Goal: Information Seeking & Learning: Learn about a topic

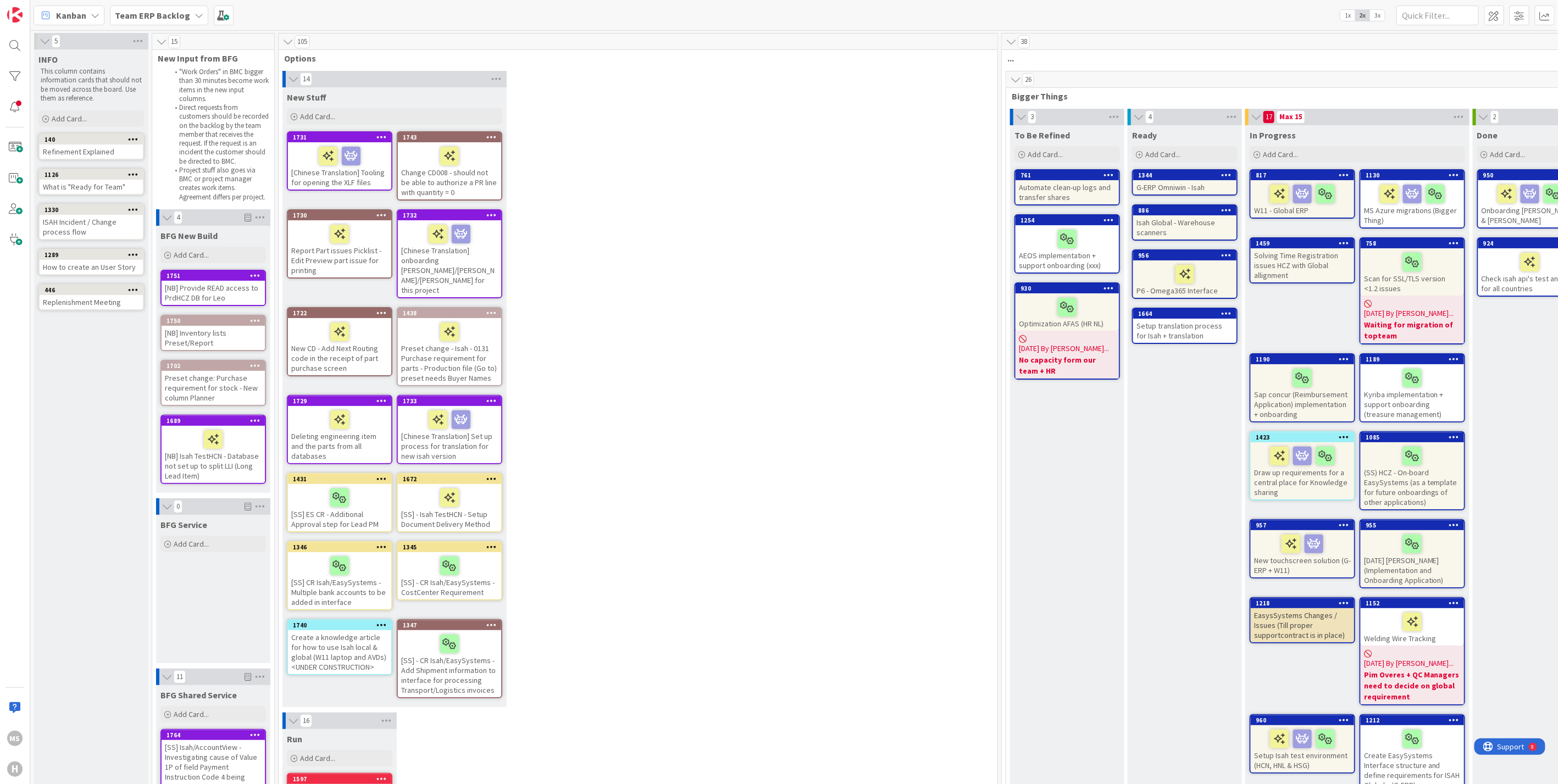
click at [194, 14] on icon at bounding box center [199, 15] width 9 height 9
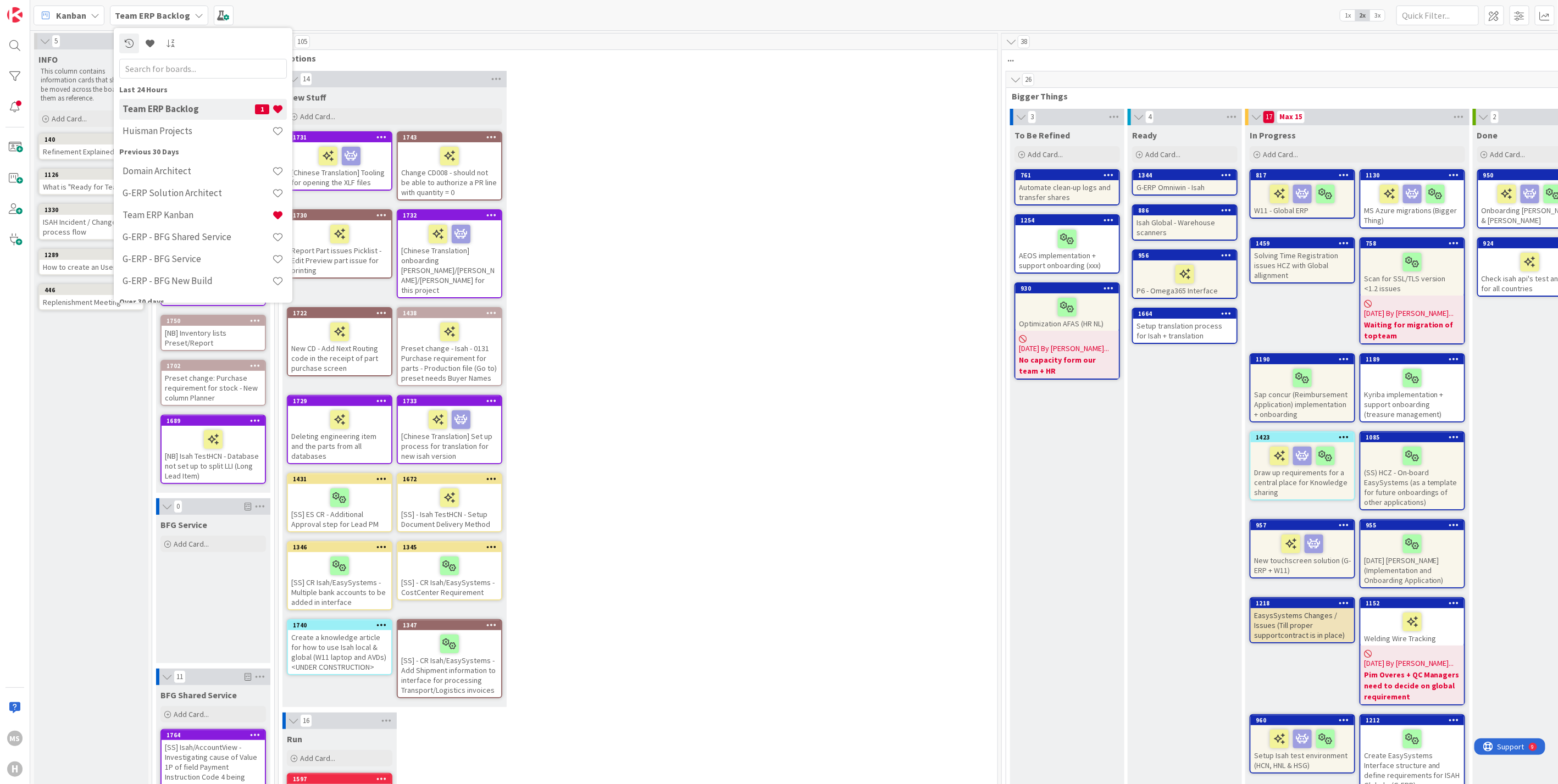
click at [88, 16] on div "Kanban" at bounding box center [69, 15] width 71 height 19
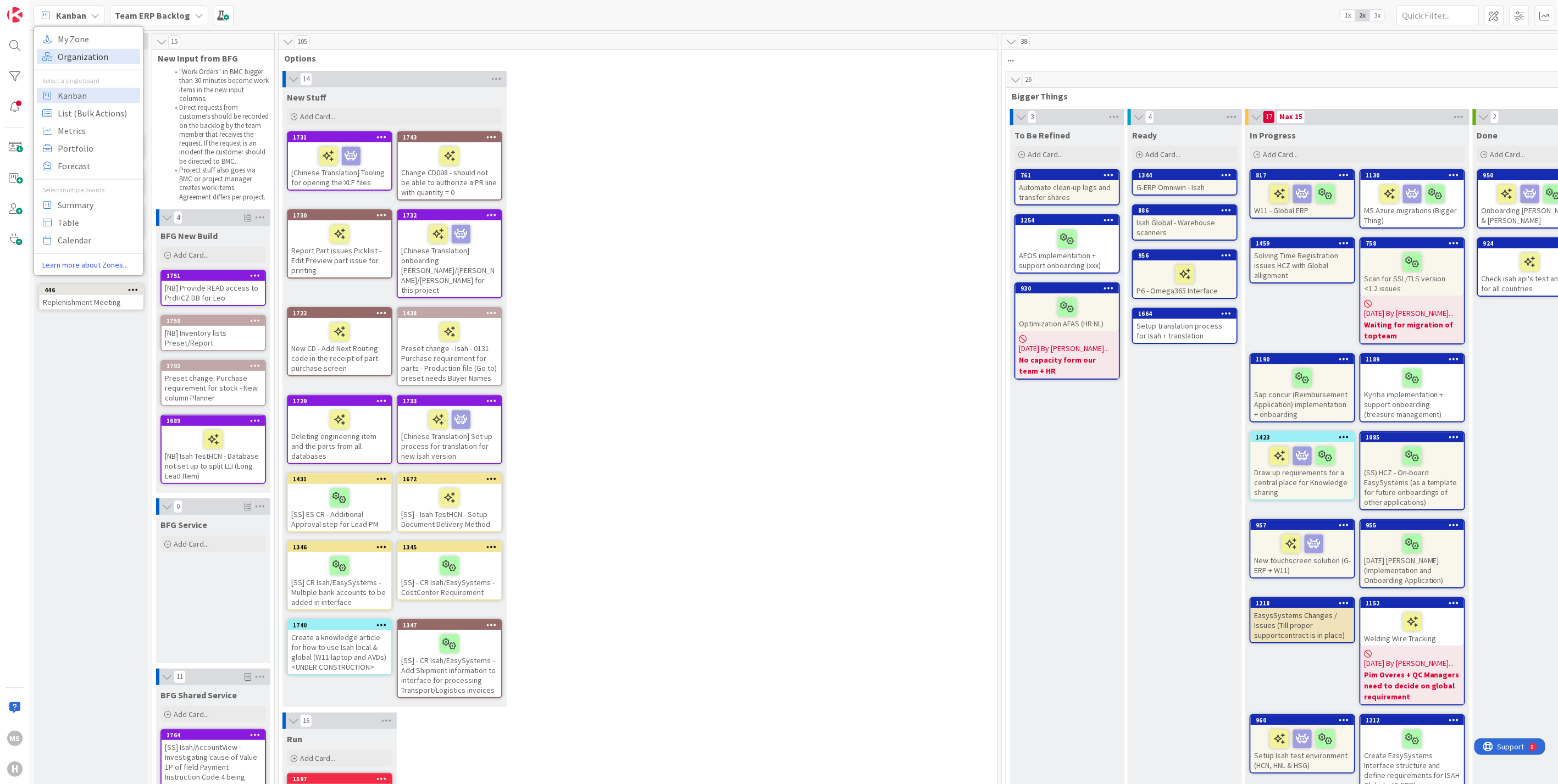
click at [70, 55] on span "Organization" at bounding box center [97, 56] width 79 height 16
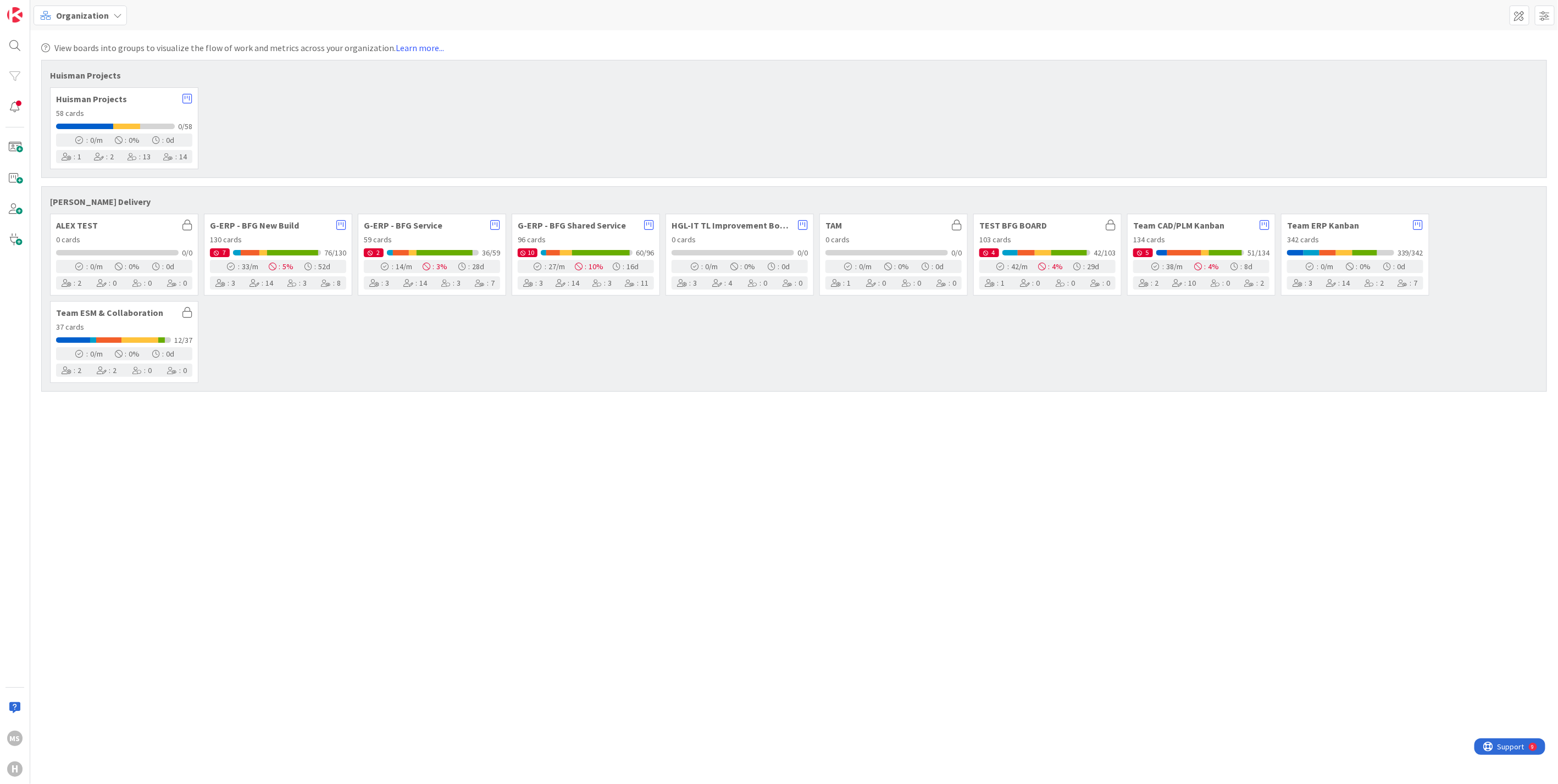
click at [274, 229] on div "G-ERP - BFG New Build" at bounding box center [278, 224] width 136 height 11
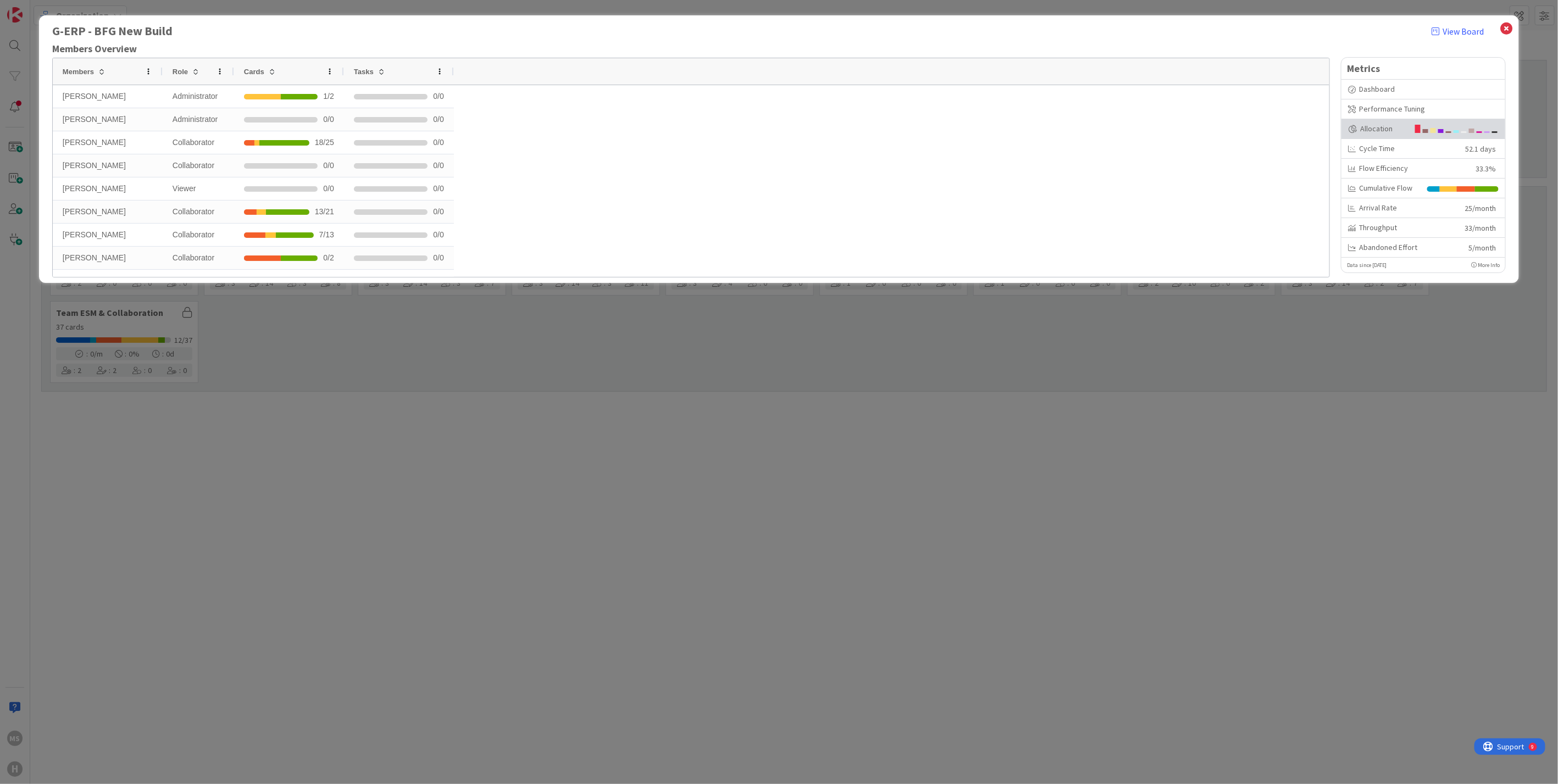
click at [1370, 124] on div "Allocation" at bounding box center [1378, 129] width 60 height 11
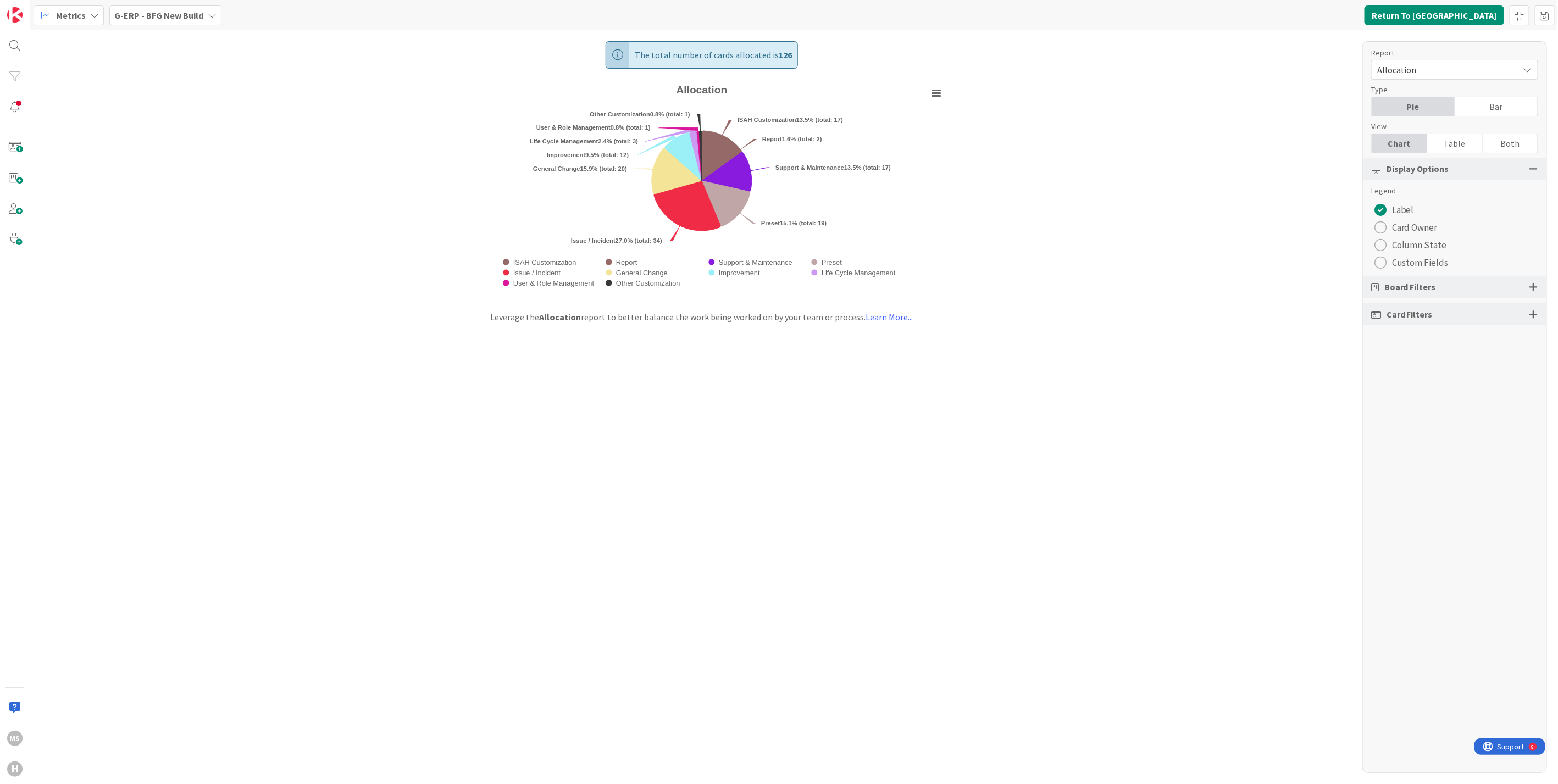
click at [1377, 262] on div "radio" at bounding box center [1380, 262] width 12 height 12
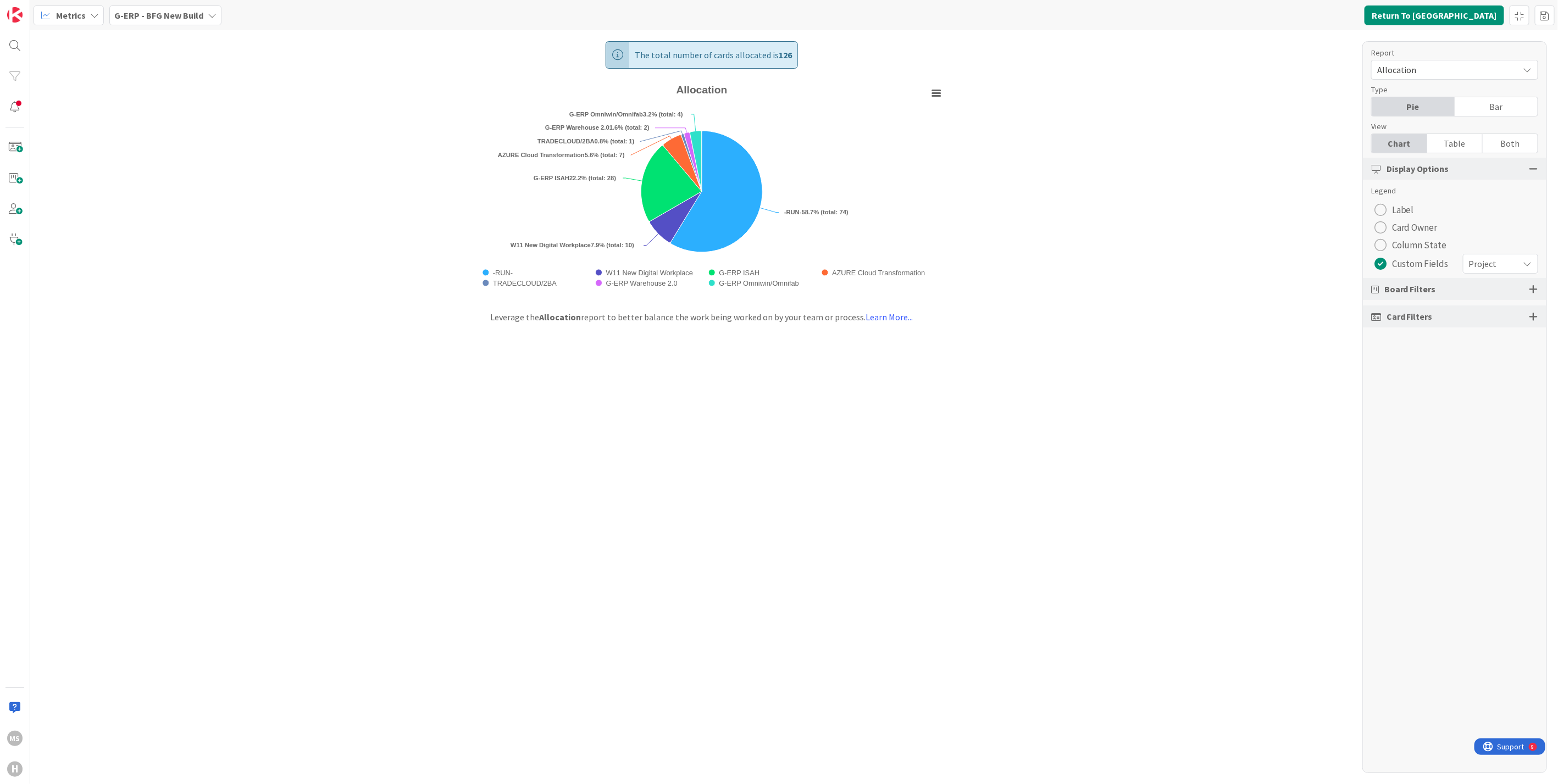
click at [211, 16] on icon at bounding box center [212, 15] width 9 height 9
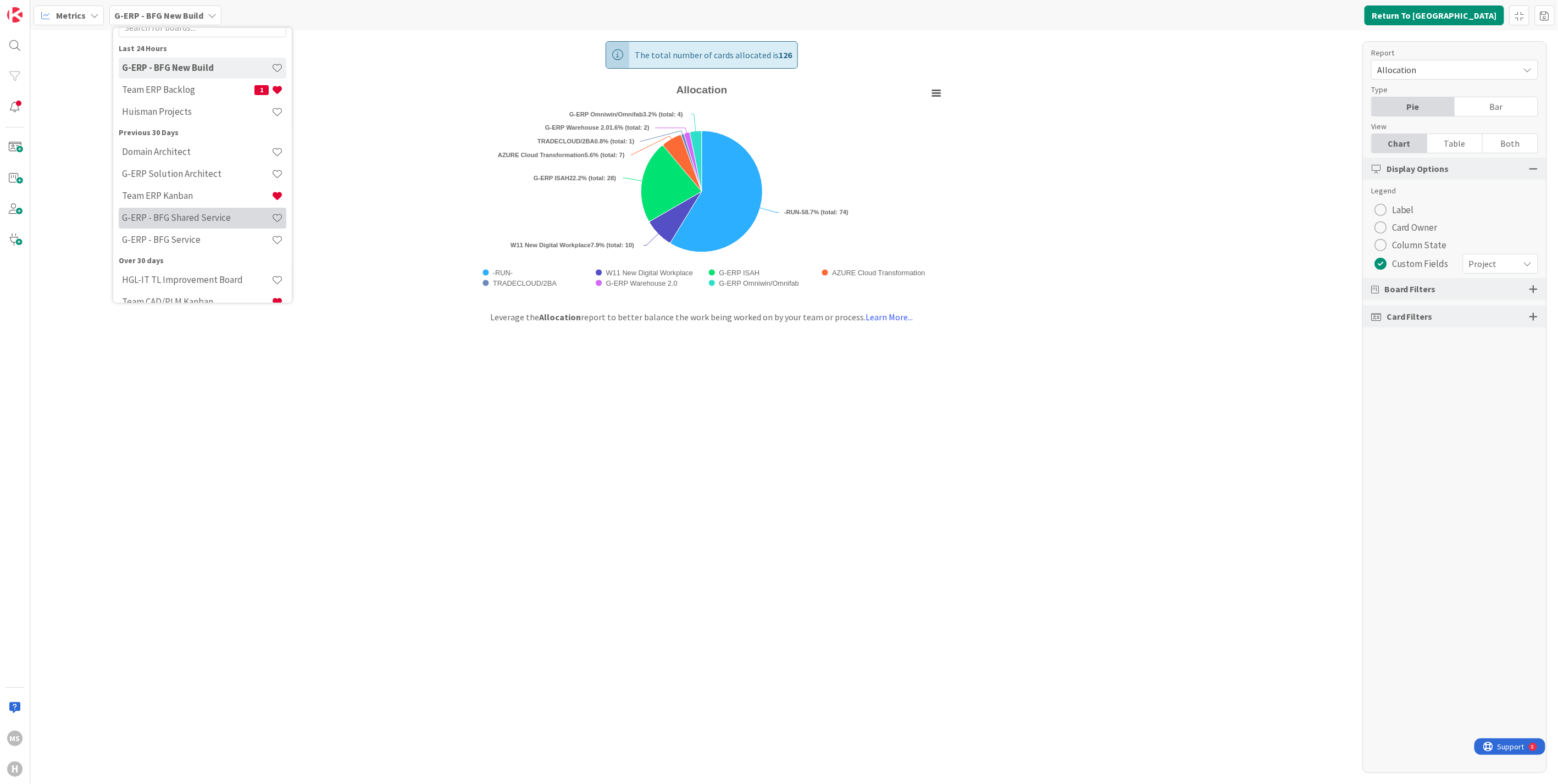
scroll to position [57, 0]
click at [170, 221] on h4 "G-ERP - BFG Service" at bounding box center [197, 223] width 150 height 11
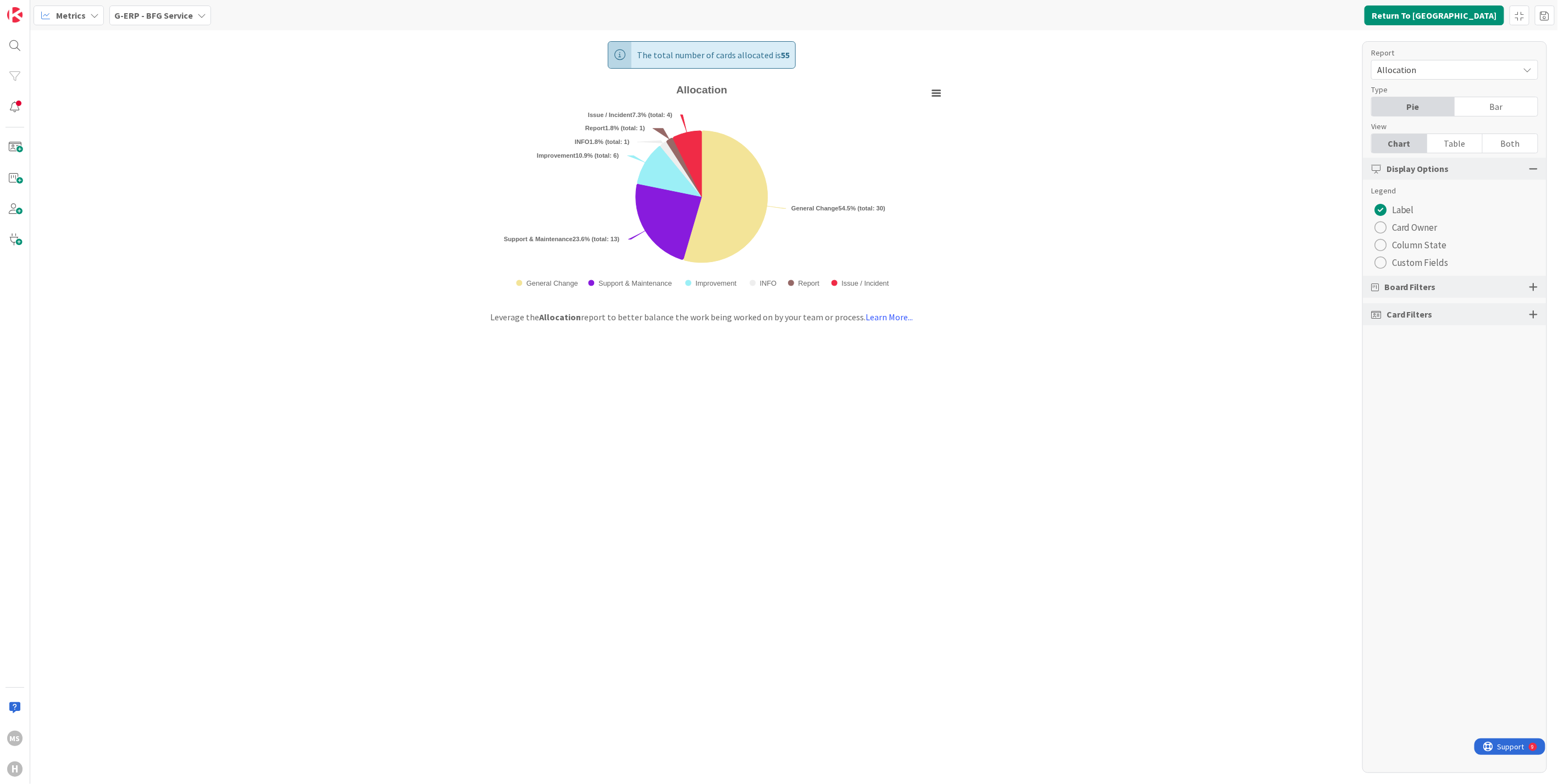
click at [1376, 263] on div "radio" at bounding box center [1380, 262] width 12 height 12
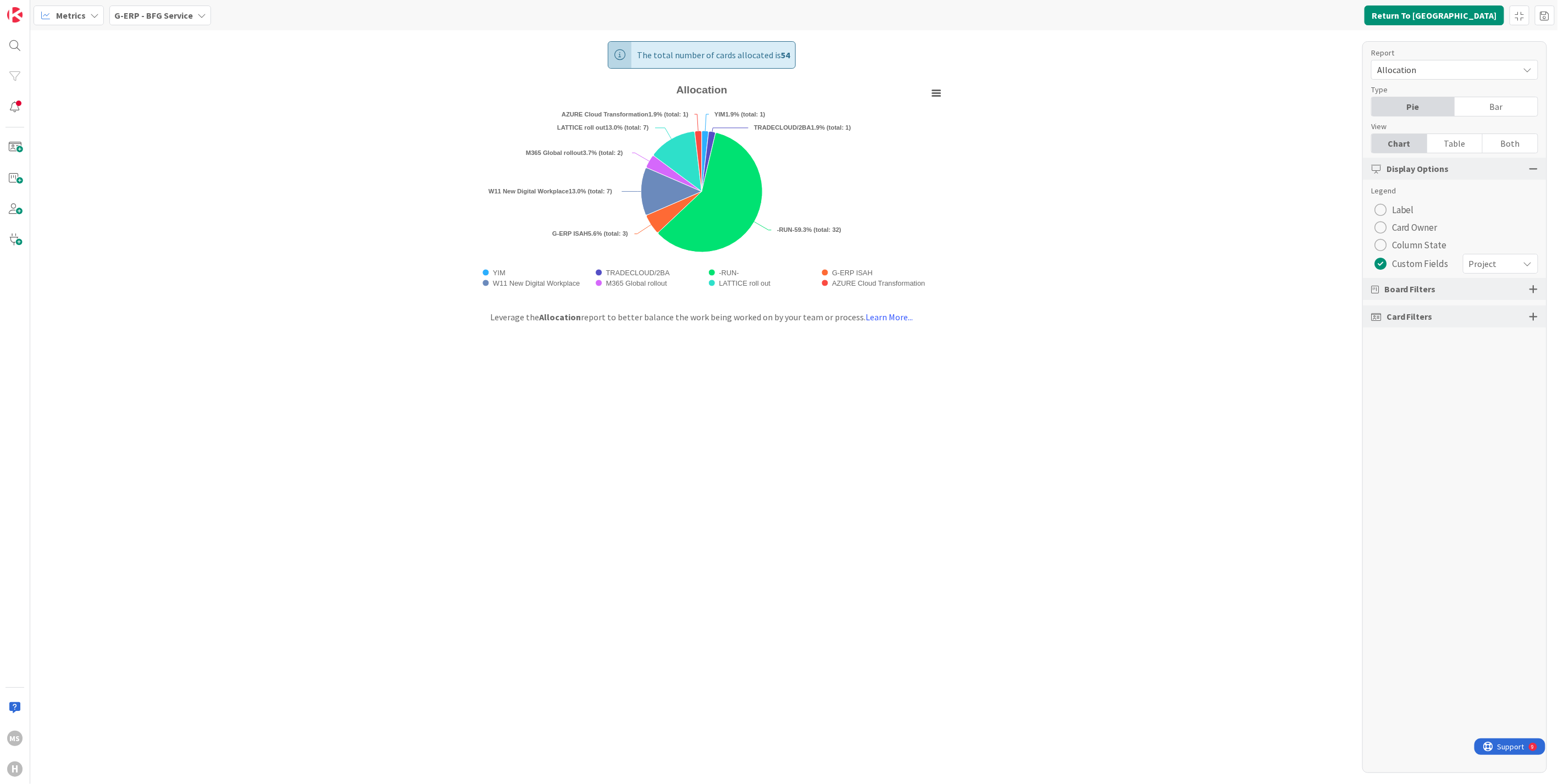
click at [198, 14] on icon at bounding box center [202, 15] width 9 height 9
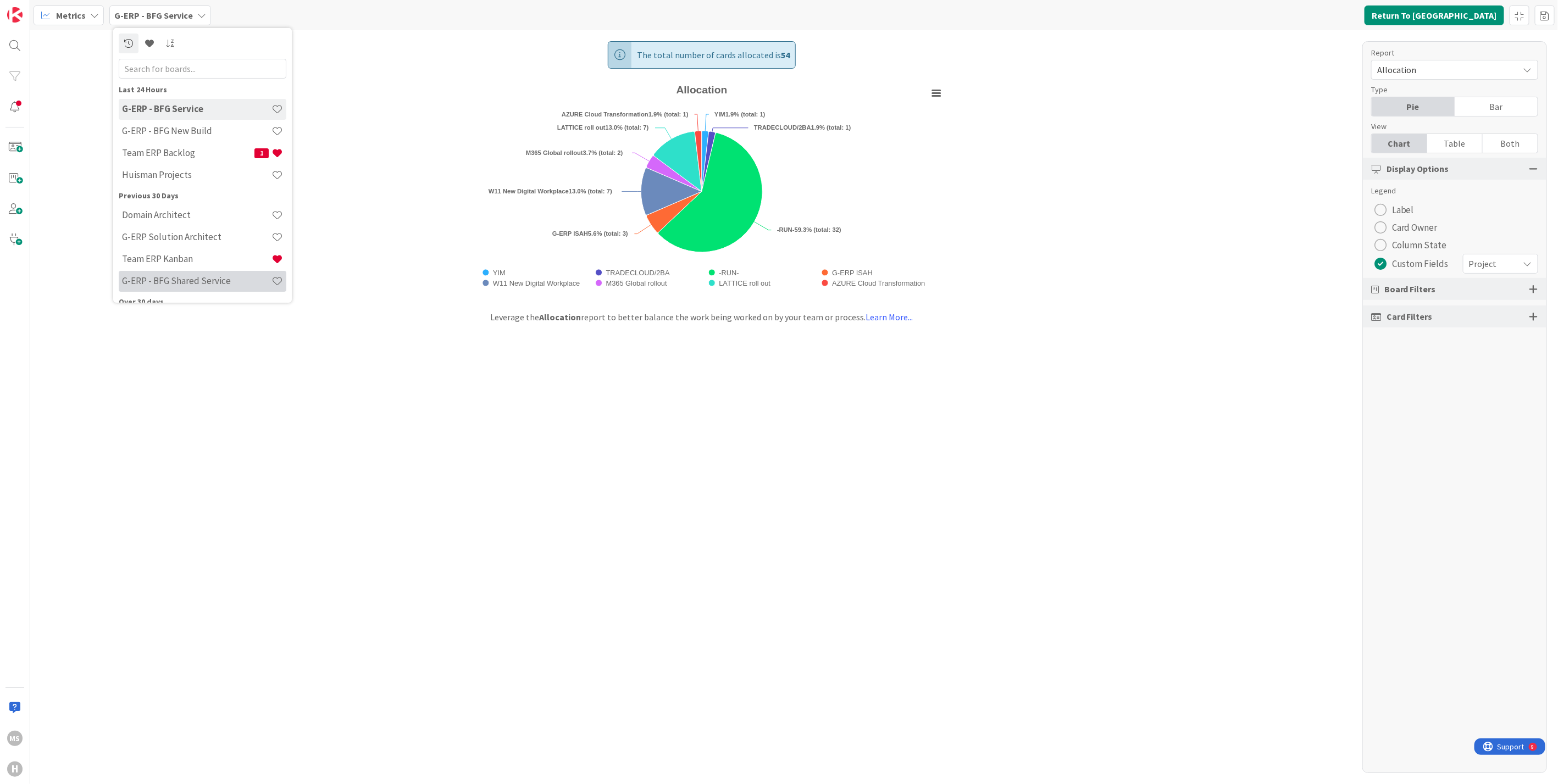
click at [179, 281] on h4 "G-ERP - BFG Shared Service" at bounding box center [197, 280] width 150 height 11
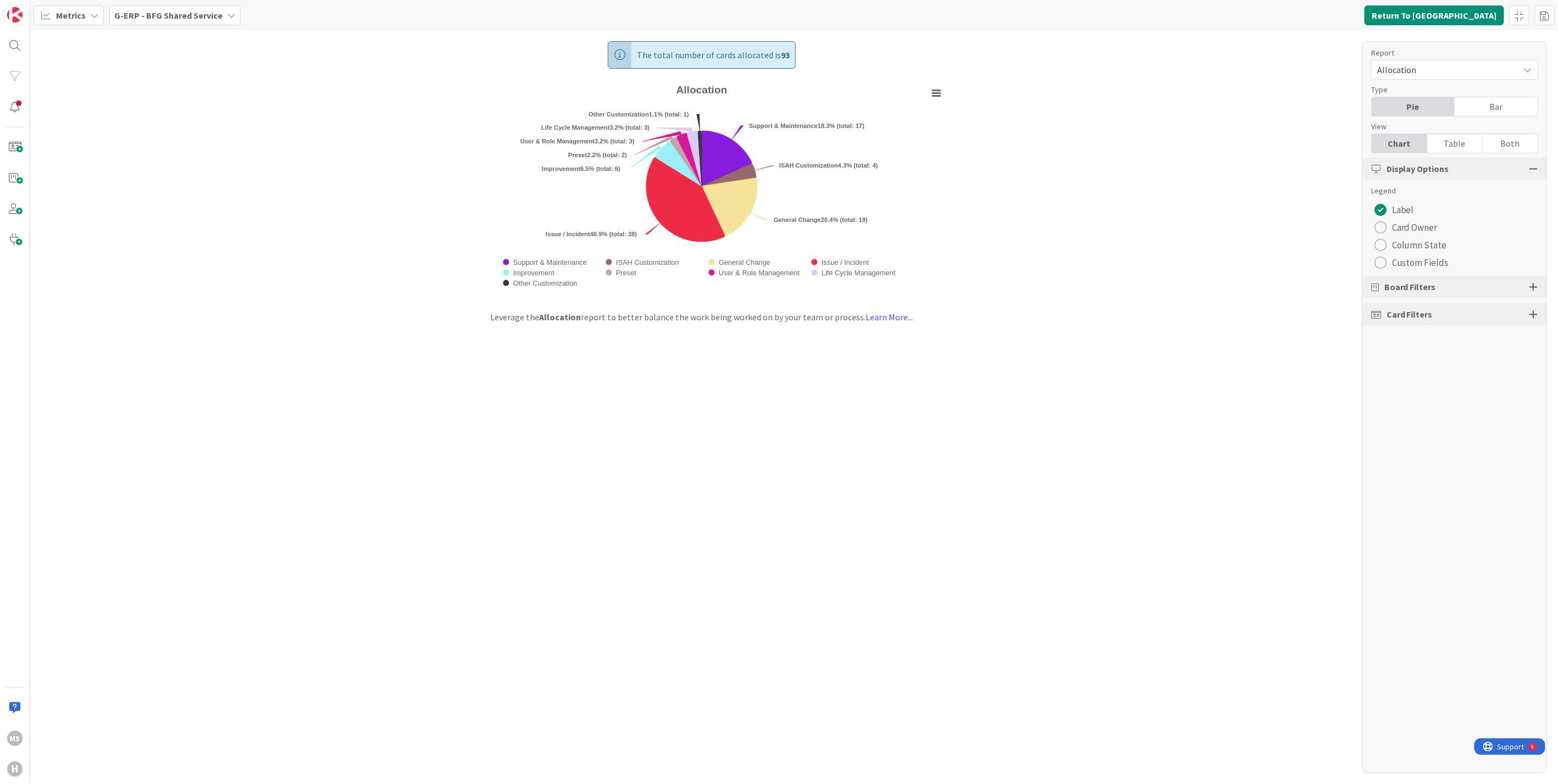
click at [1377, 262] on div "radio" at bounding box center [1380, 262] width 12 height 12
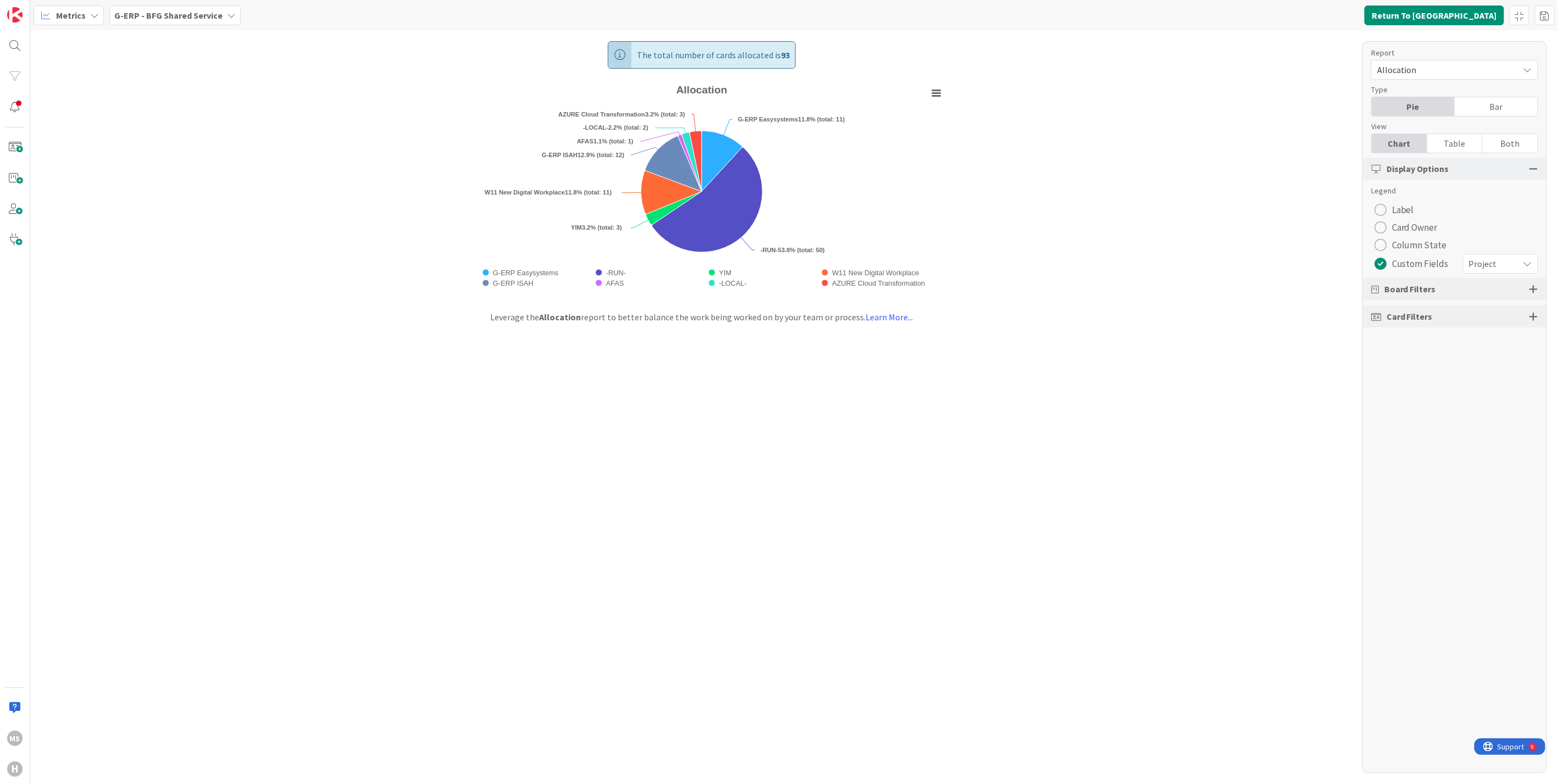
click at [220, 11] on div "G-ERP - BFG Shared Service" at bounding box center [175, 15] width 131 height 19
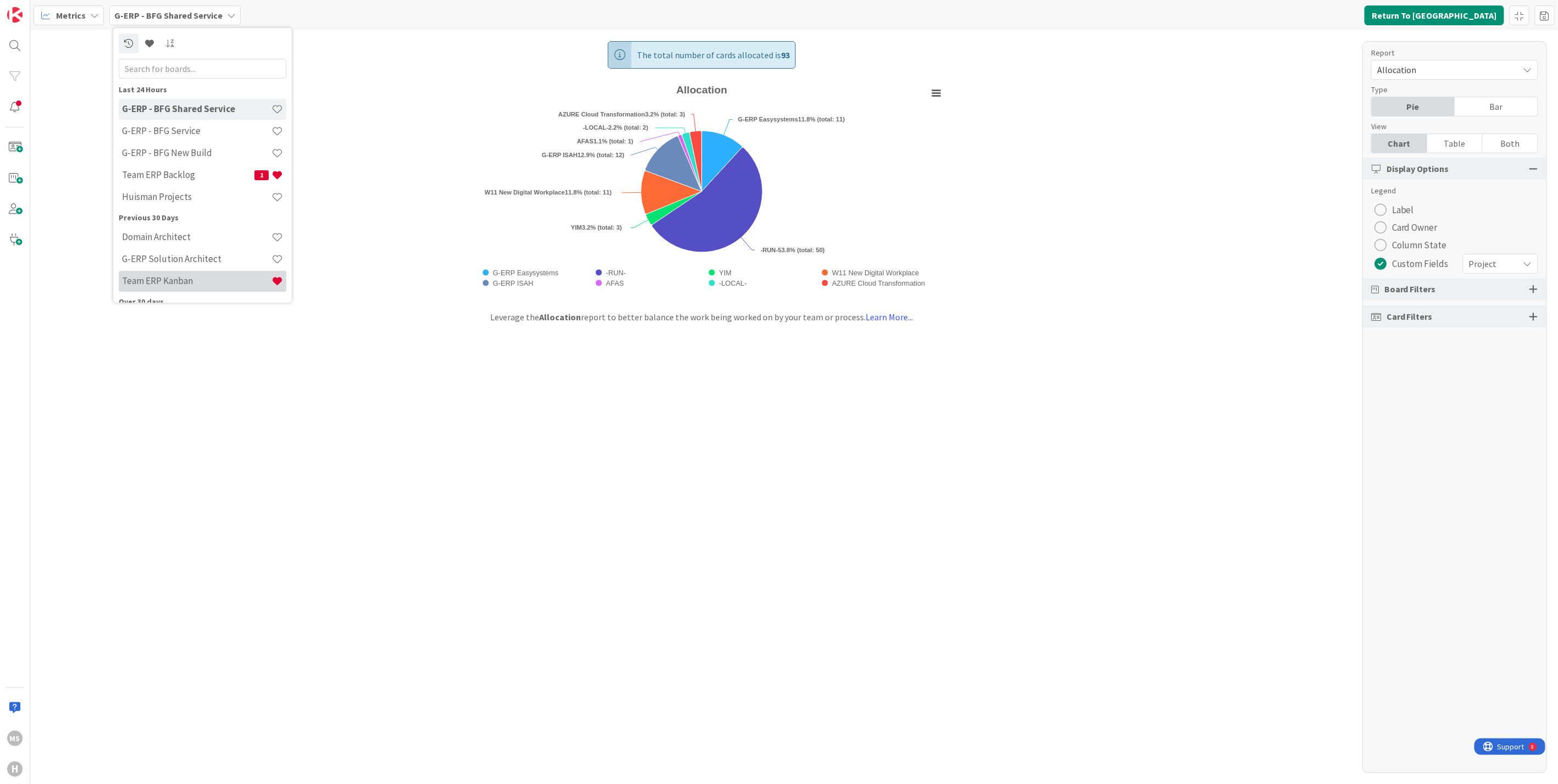
scroll to position [57, 0]
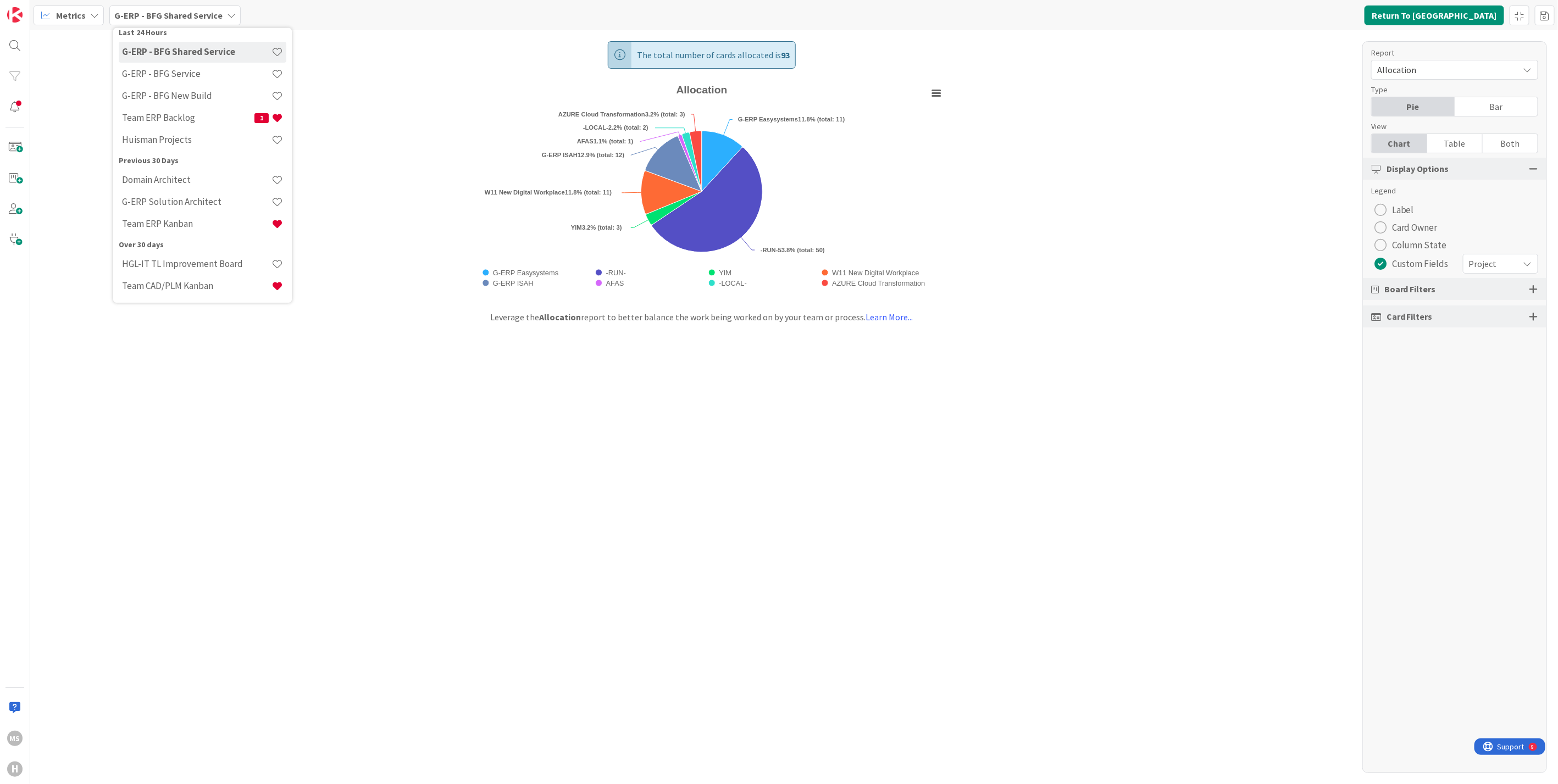
click at [98, 12] on div "Metrics" at bounding box center [69, 15] width 70 height 19
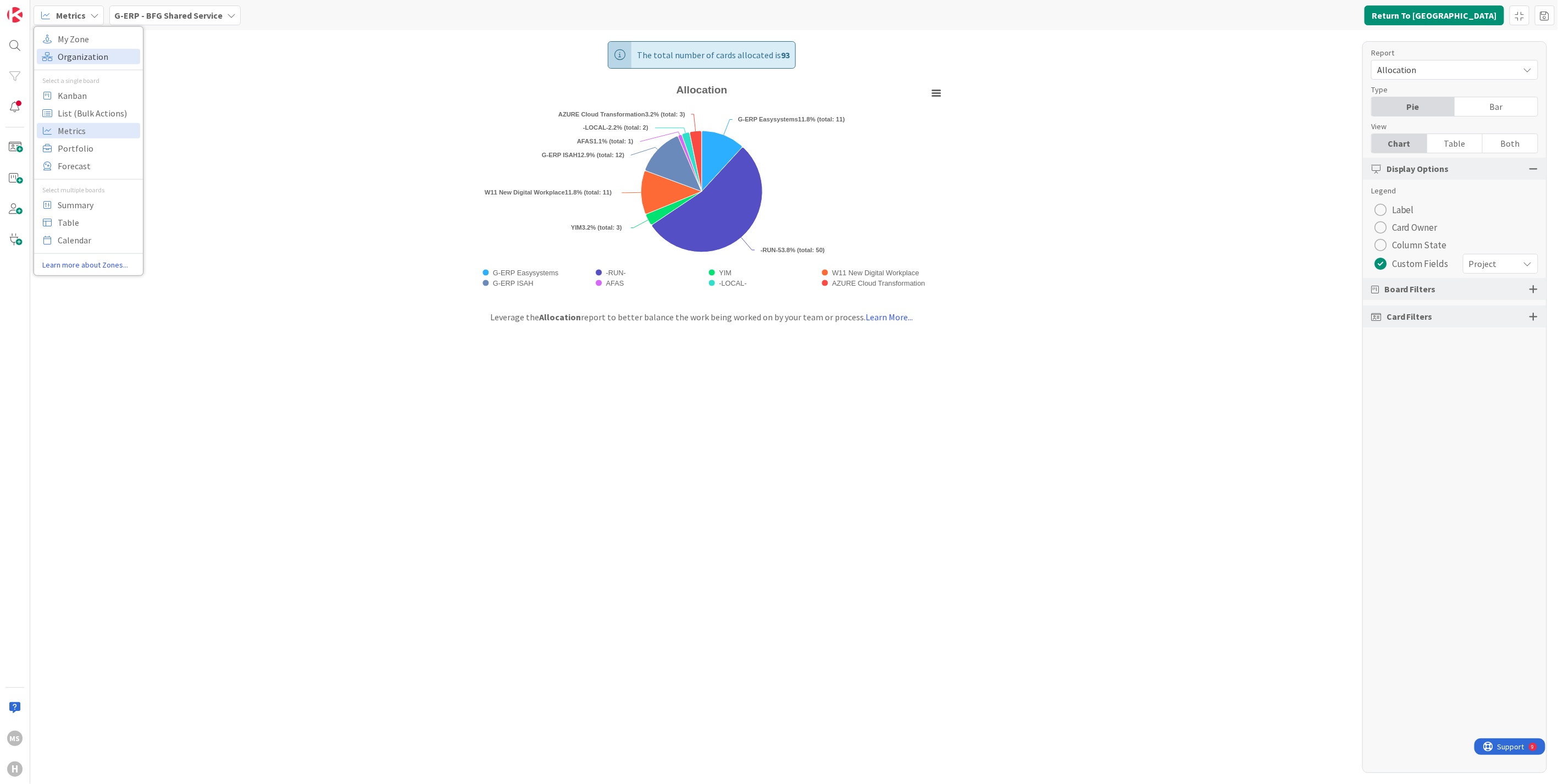
click at [77, 57] on span "Organization" at bounding box center [97, 56] width 79 height 16
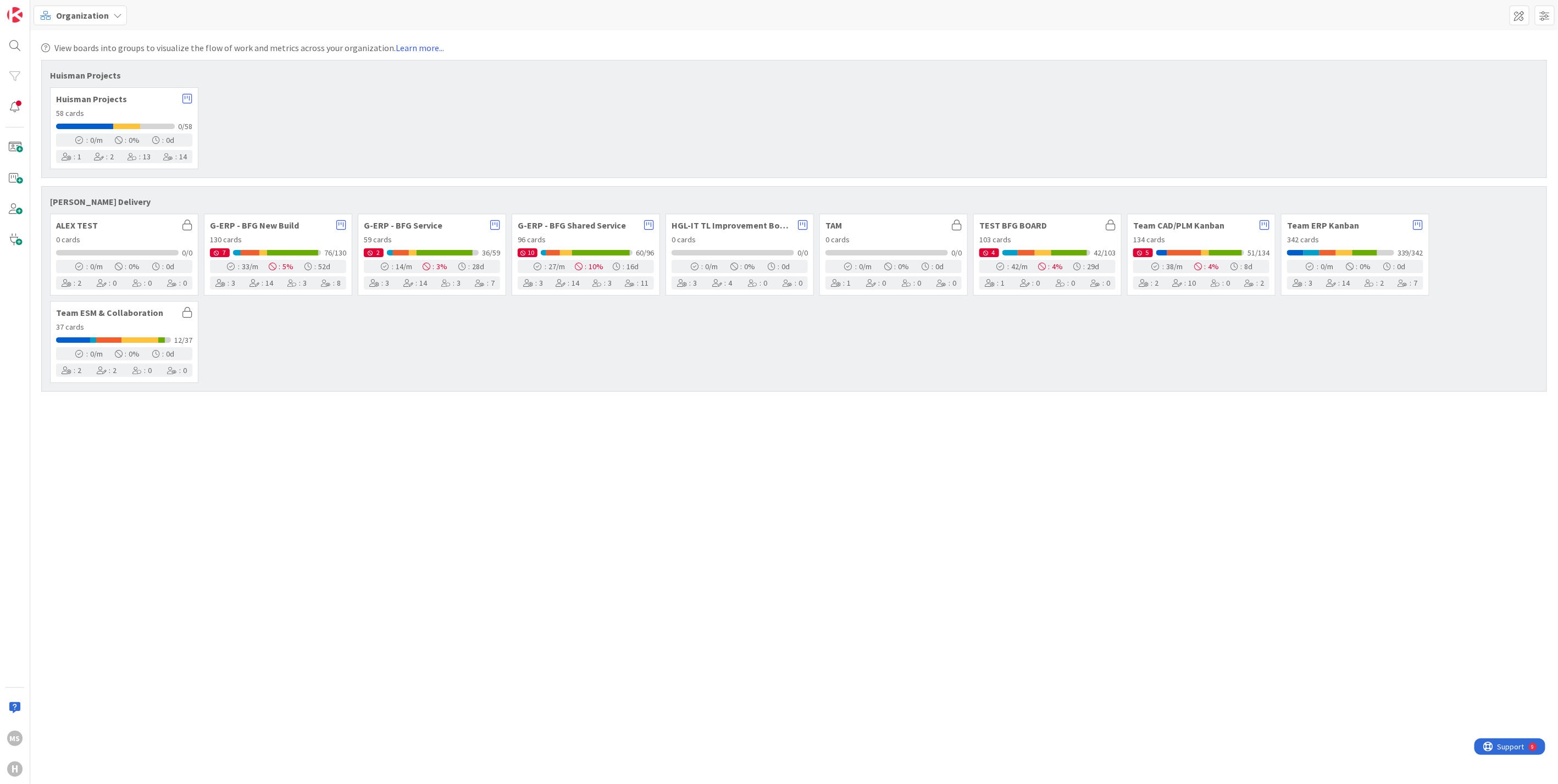
click at [1180, 235] on div "134 cards" at bounding box center [1201, 240] width 136 height 11
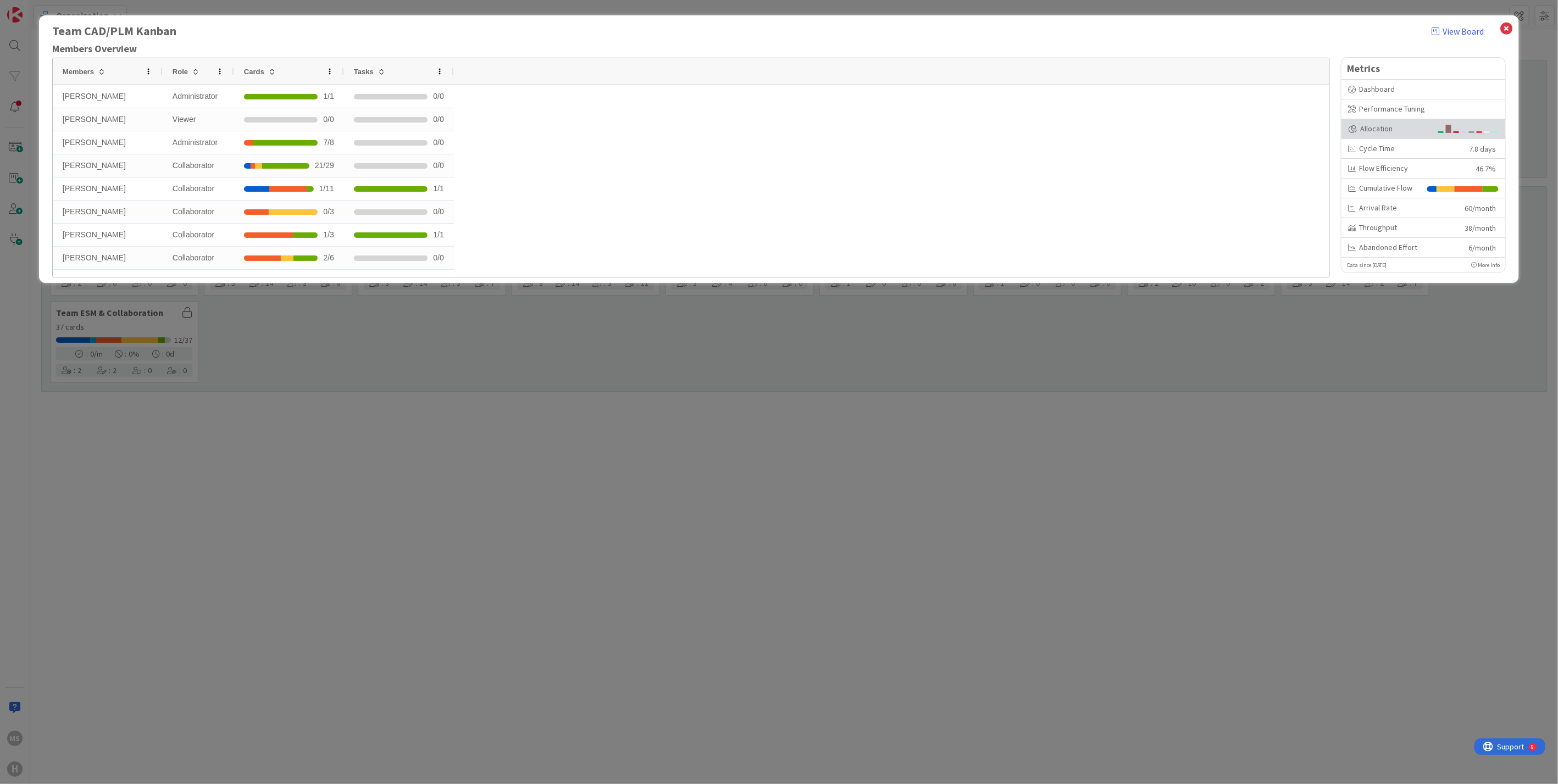
click at [1367, 127] on div "Allocation" at bounding box center [1389, 129] width 84 height 11
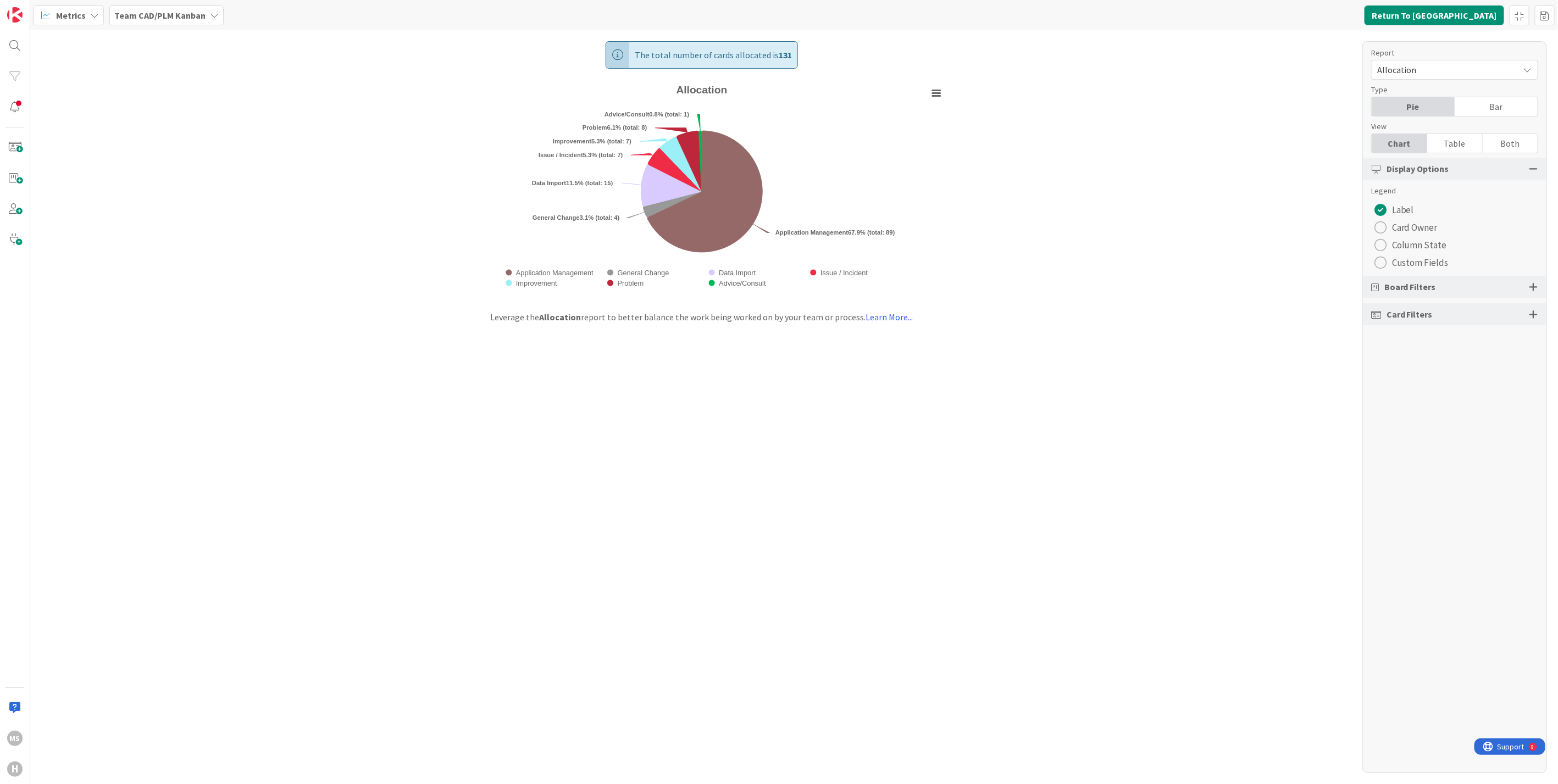
click at [1381, 263] on div "radio" at bounding box center [1380, 262] width 12 height 12
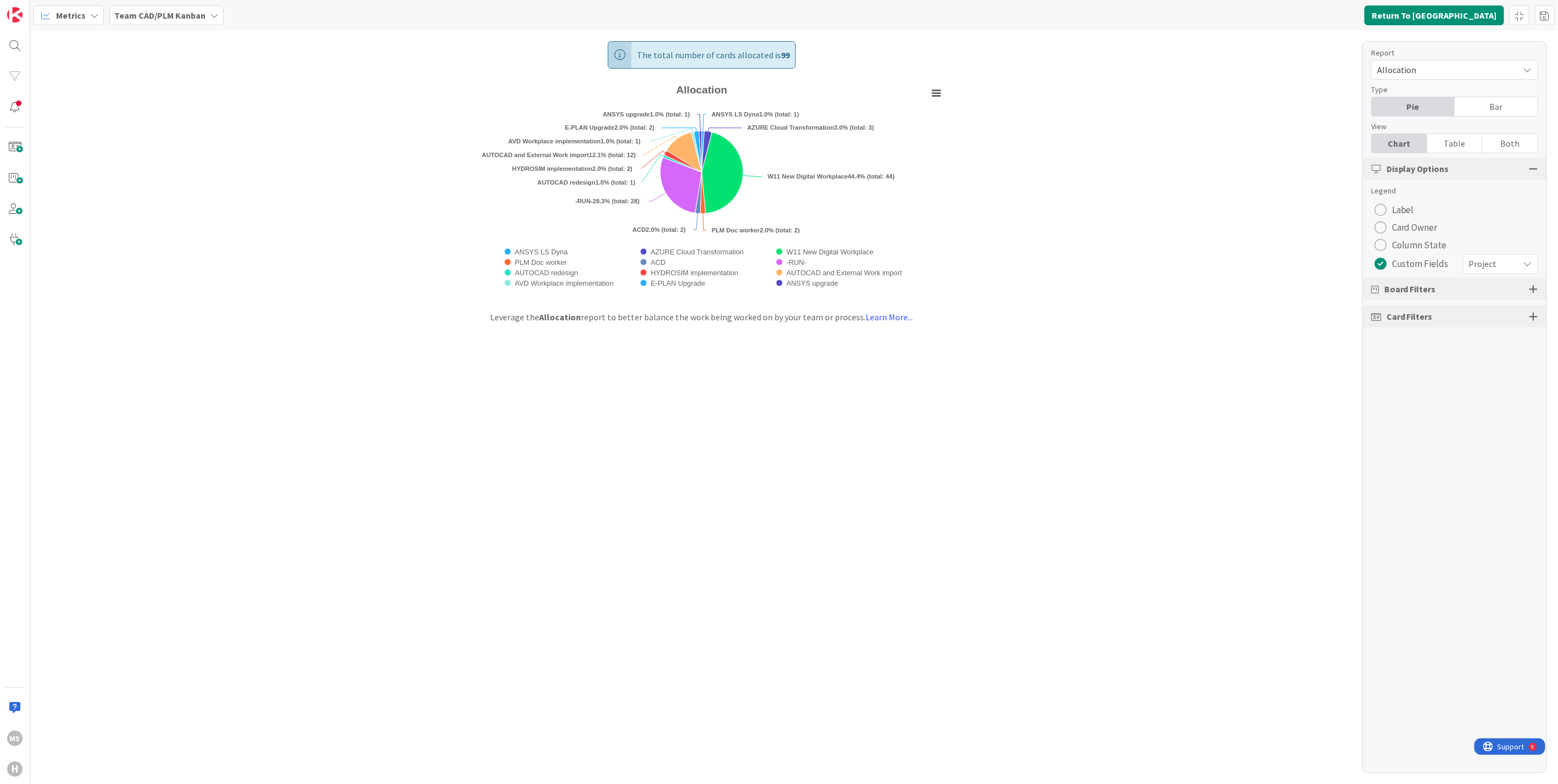
click at [92, 12] on icon at bounding box center [94, 15] width 9 height 9
click at [77, 56] on span "Organization" at bounding box center [97, 56] width 79 height 16
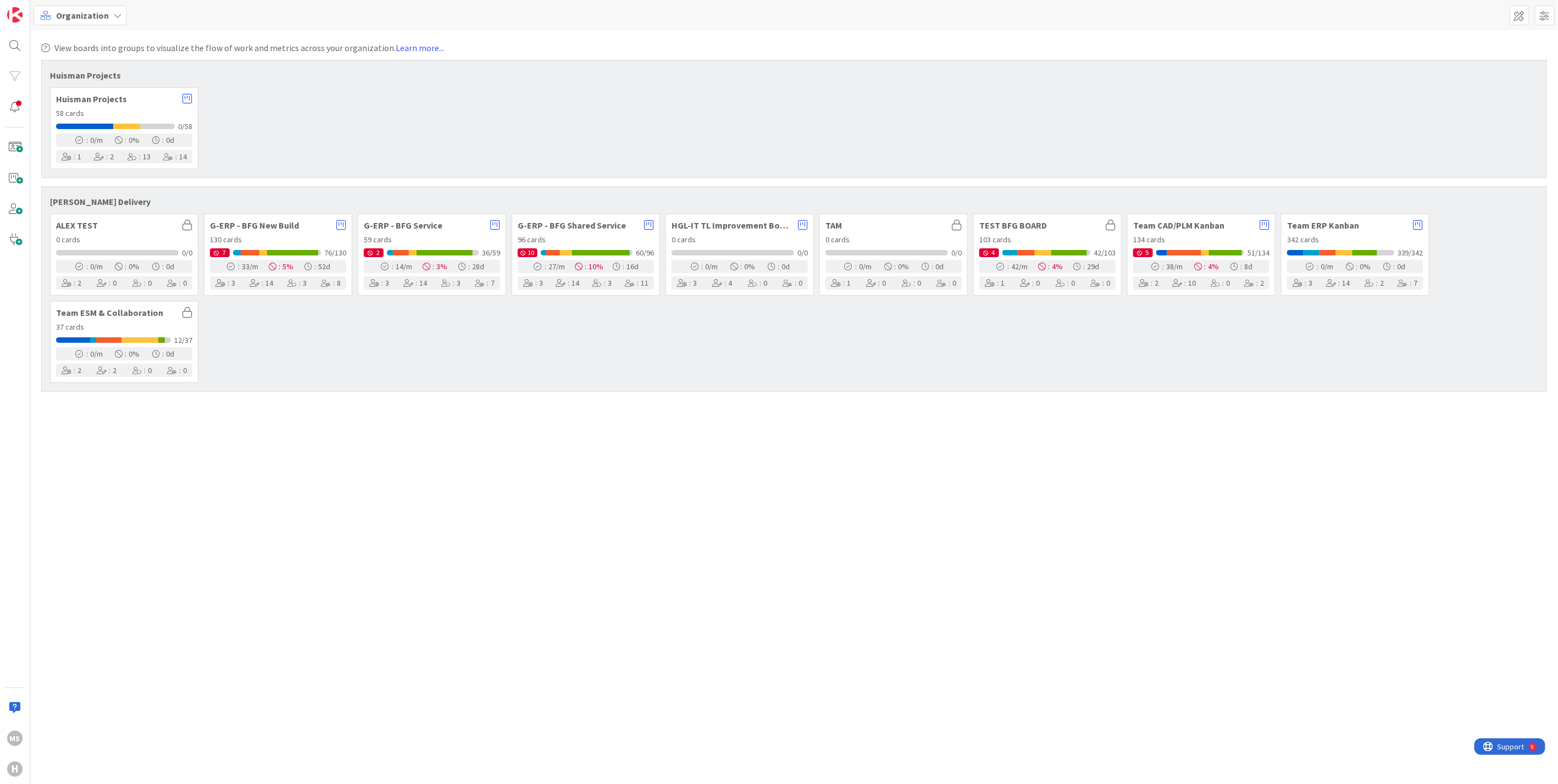
click at [139, 324] on div "37 cards" at bounding box center [124, 327] width 136 height 11
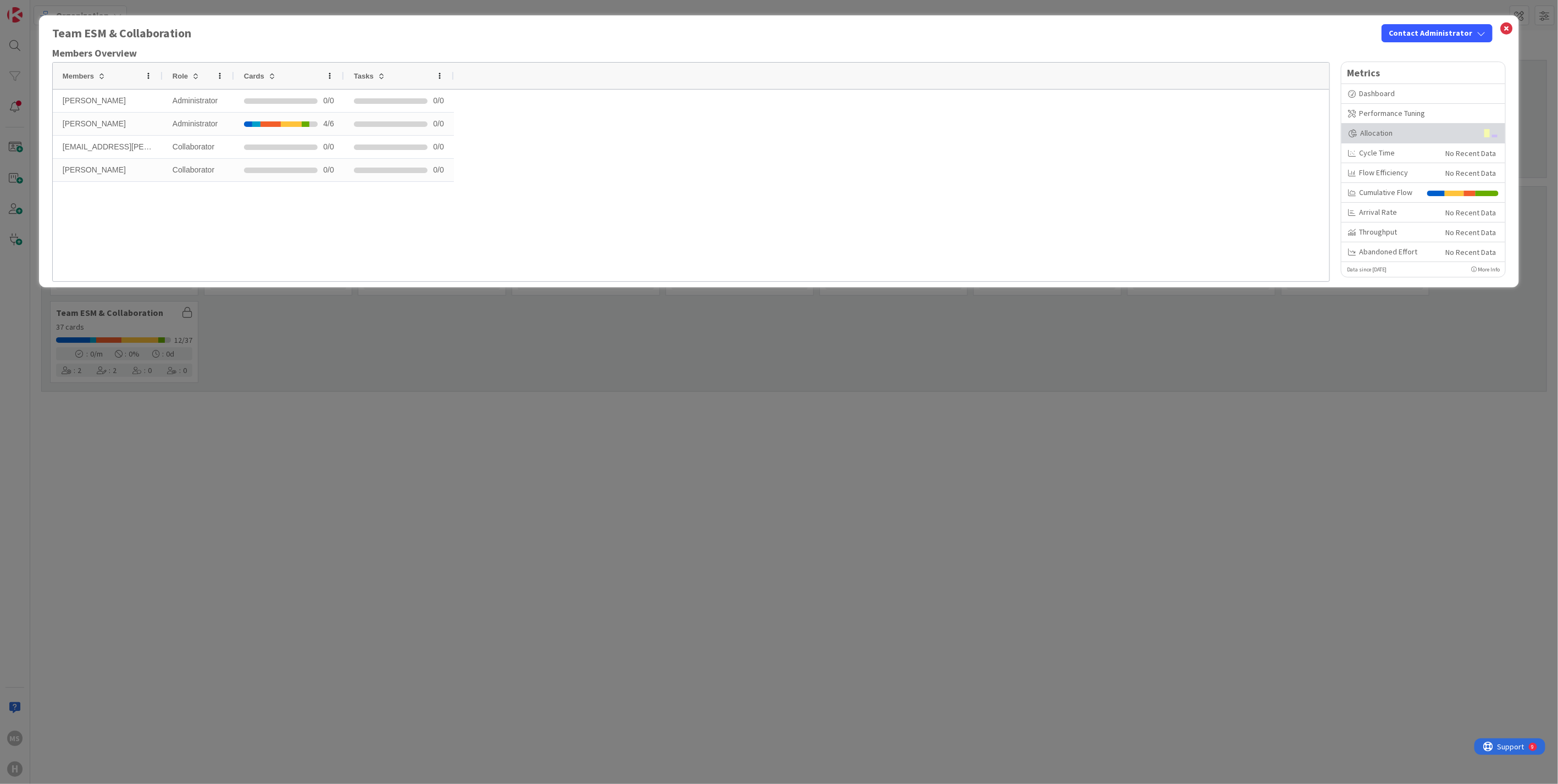
click at [1371, 128] on div "Allocation" at bounding box center [1413, 133] width 130 height 11
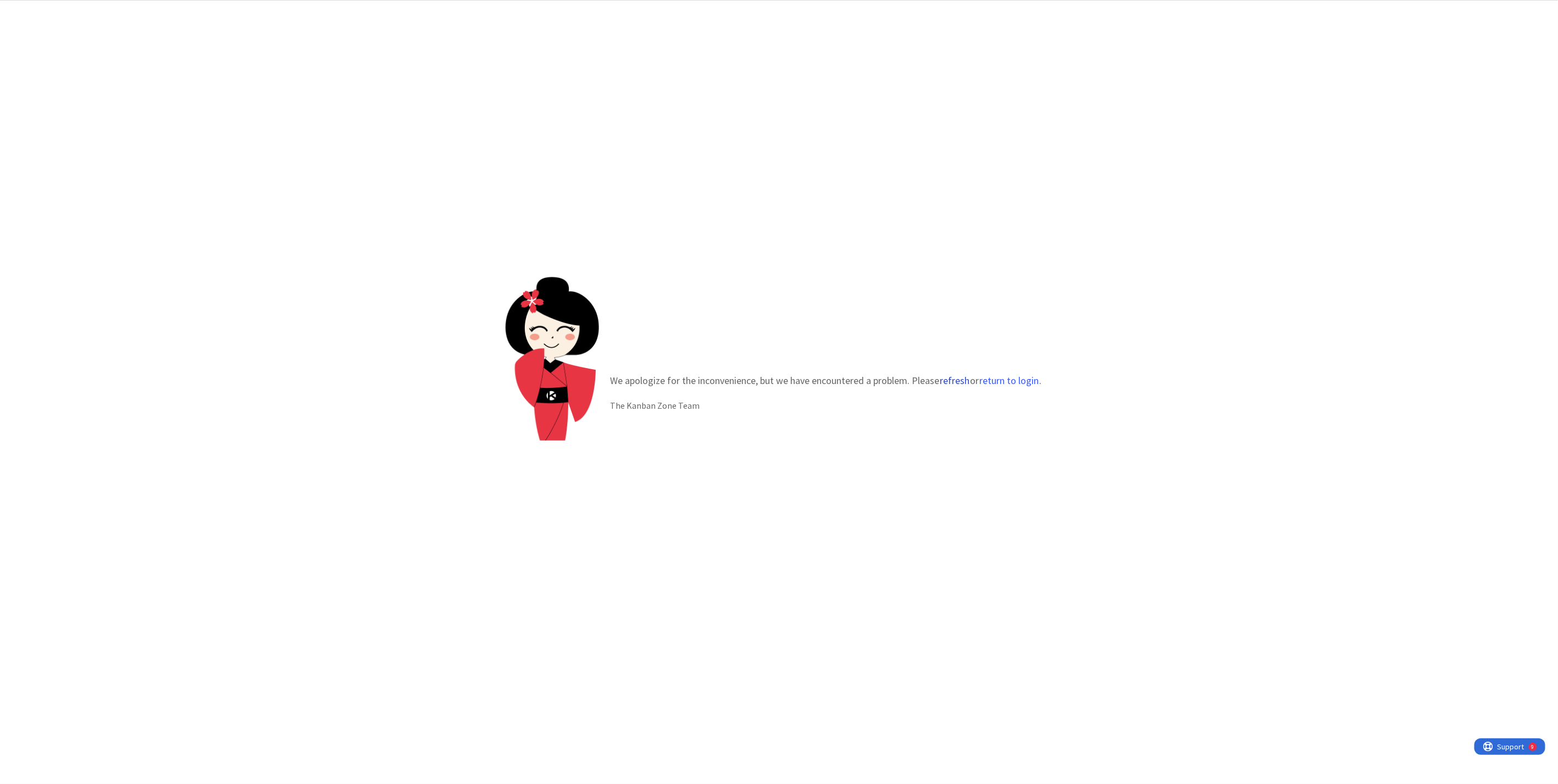
click at [954, 378] on button "refresh" at bounding box center [954, 380] width 31 height 11
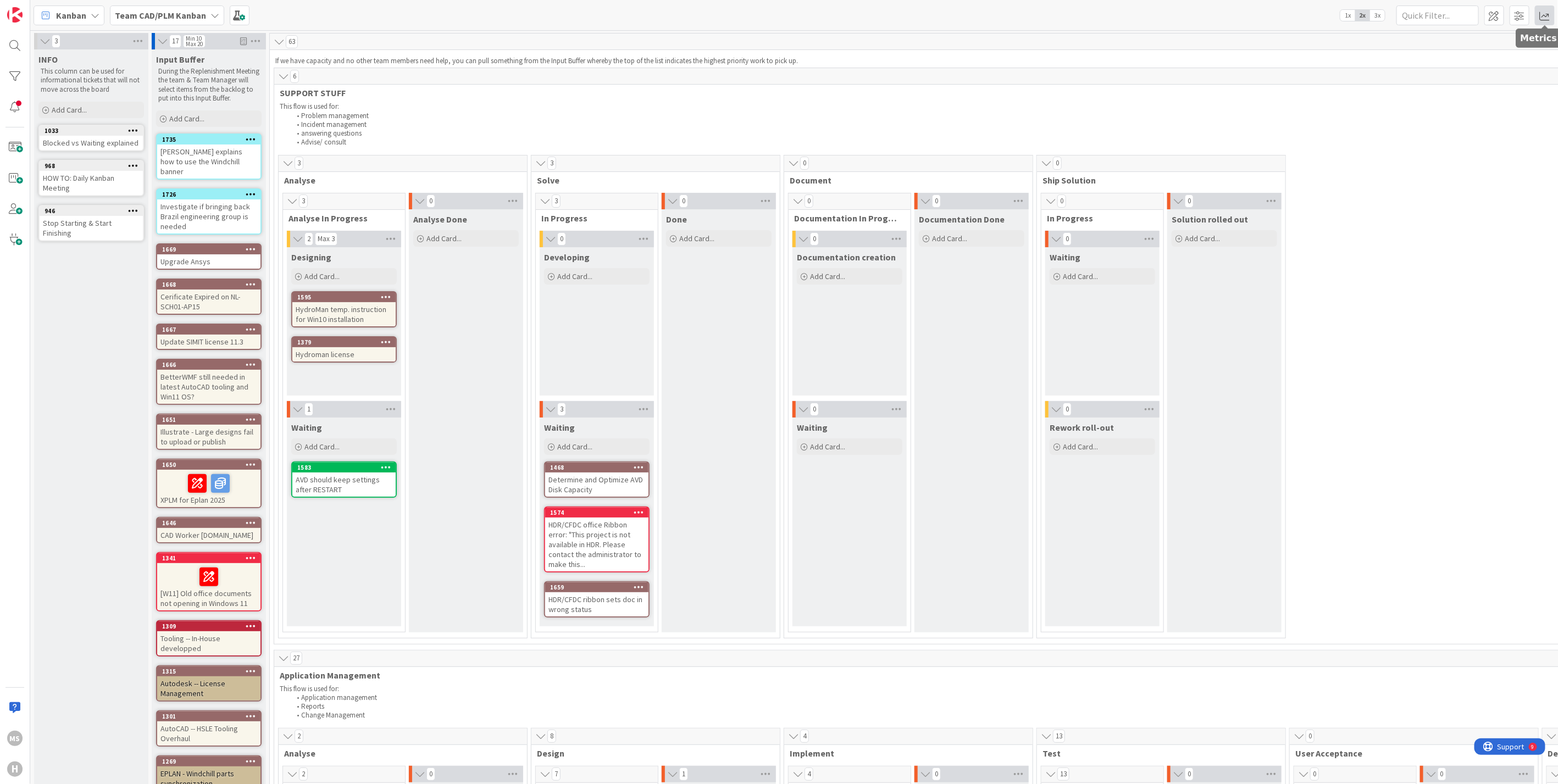
click at [1550, 14] on span at bounding box center [1544, 15] width 19 height 19
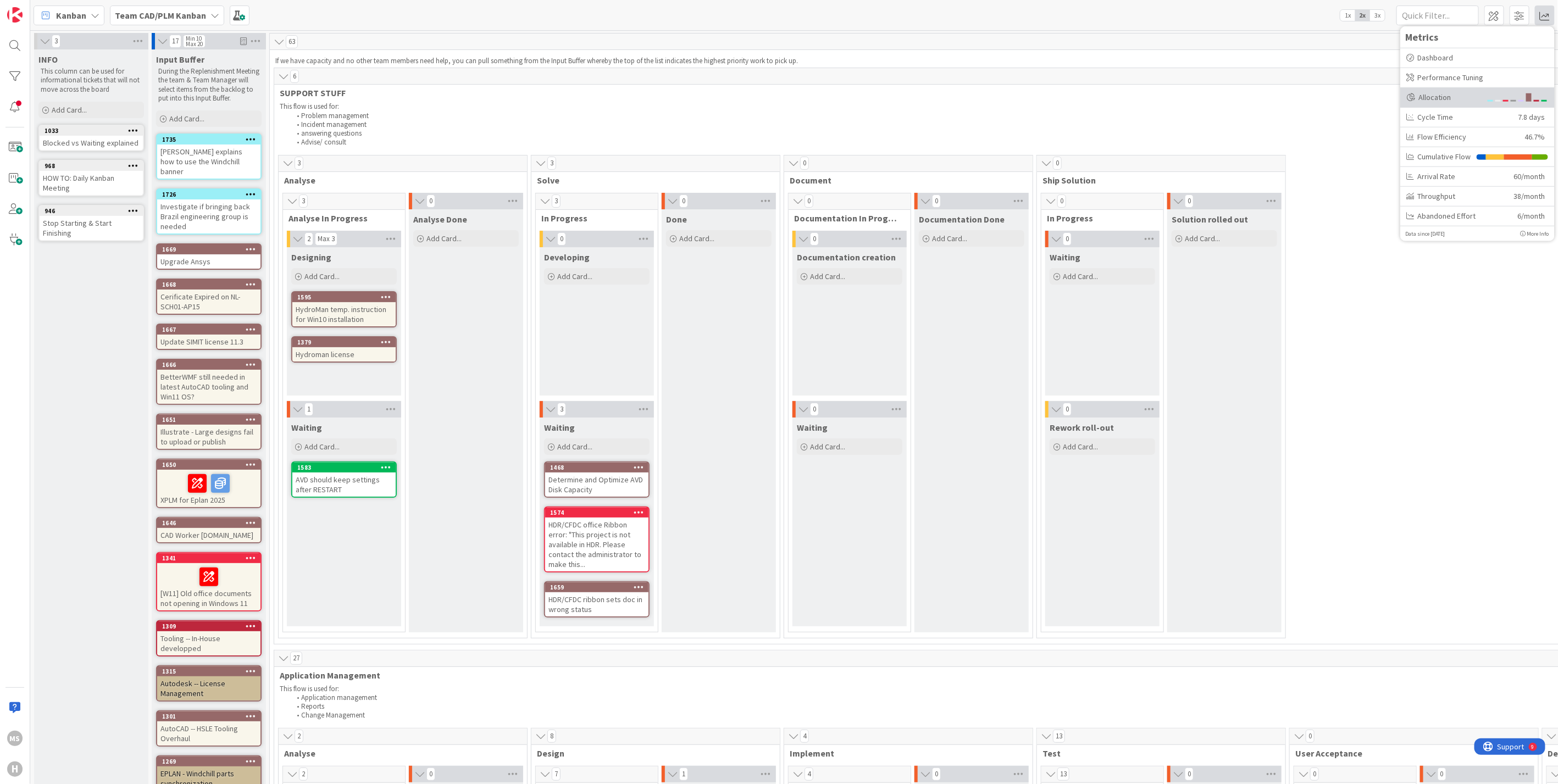
click at [1425, 99] on div "Allocation" at bounding box center [1444, 97] width 74 height 11
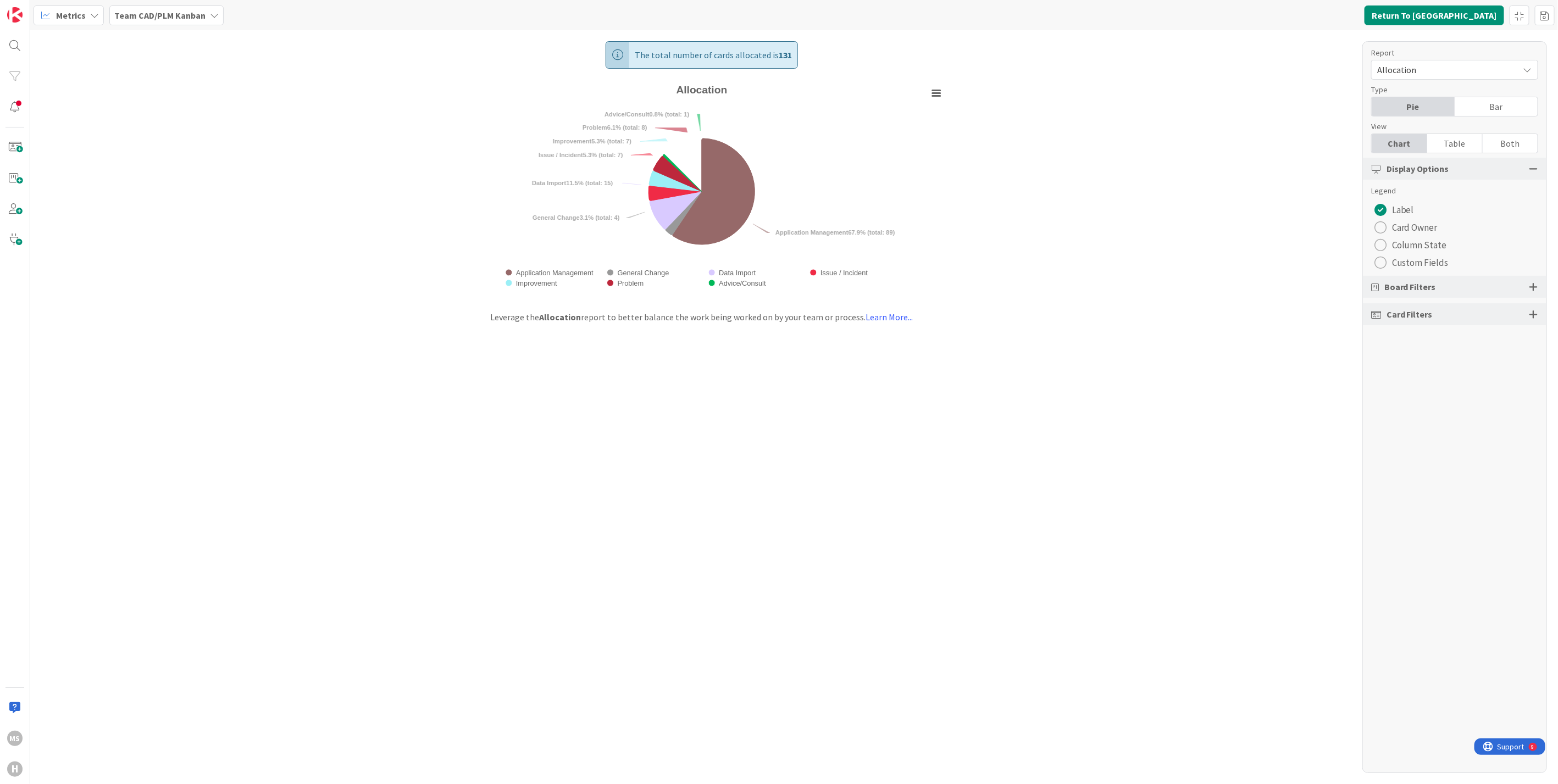
click at [1380, 262] on div "radio" at bounding box center [1380, 262] width 12 height 12
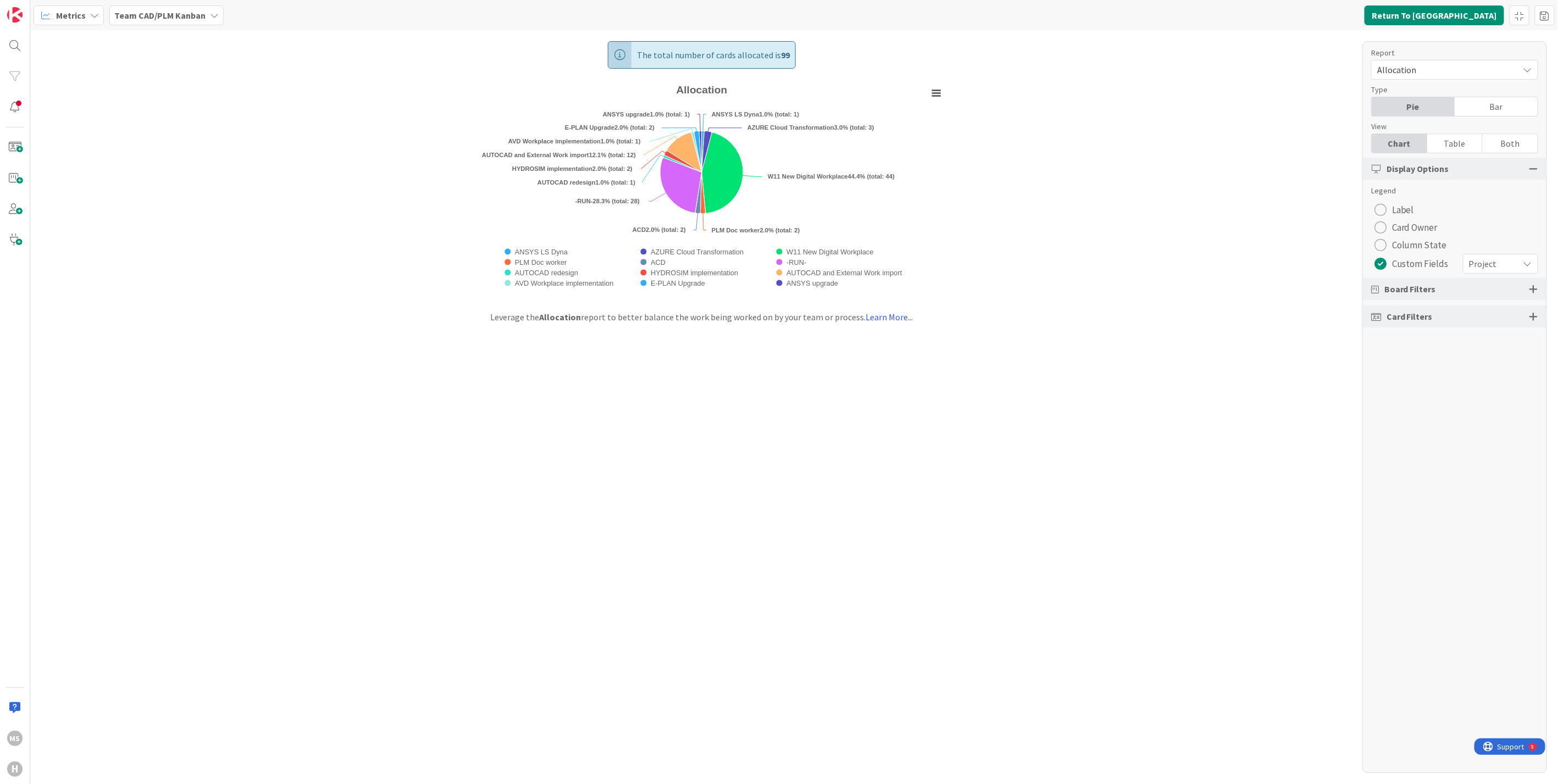
click at [90, 12] on icon at bounding box center [94, 15] width 9 height 9
click at [211, 15] on icon at bounding box center [214, 15] width 9 height 9
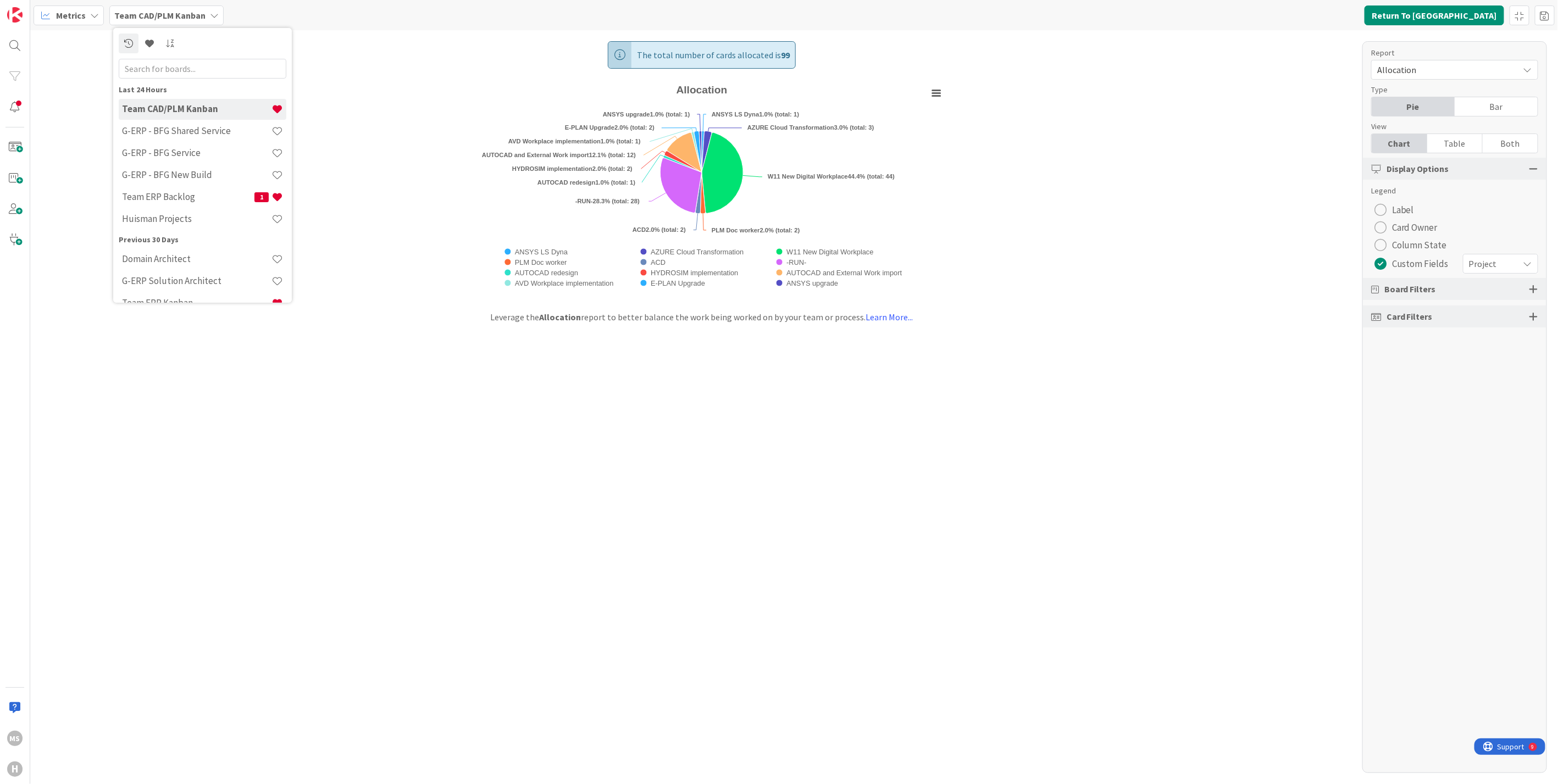
click at [88, 8] on div "Metrics" at bounding box center [69, 15] width 70 height 19
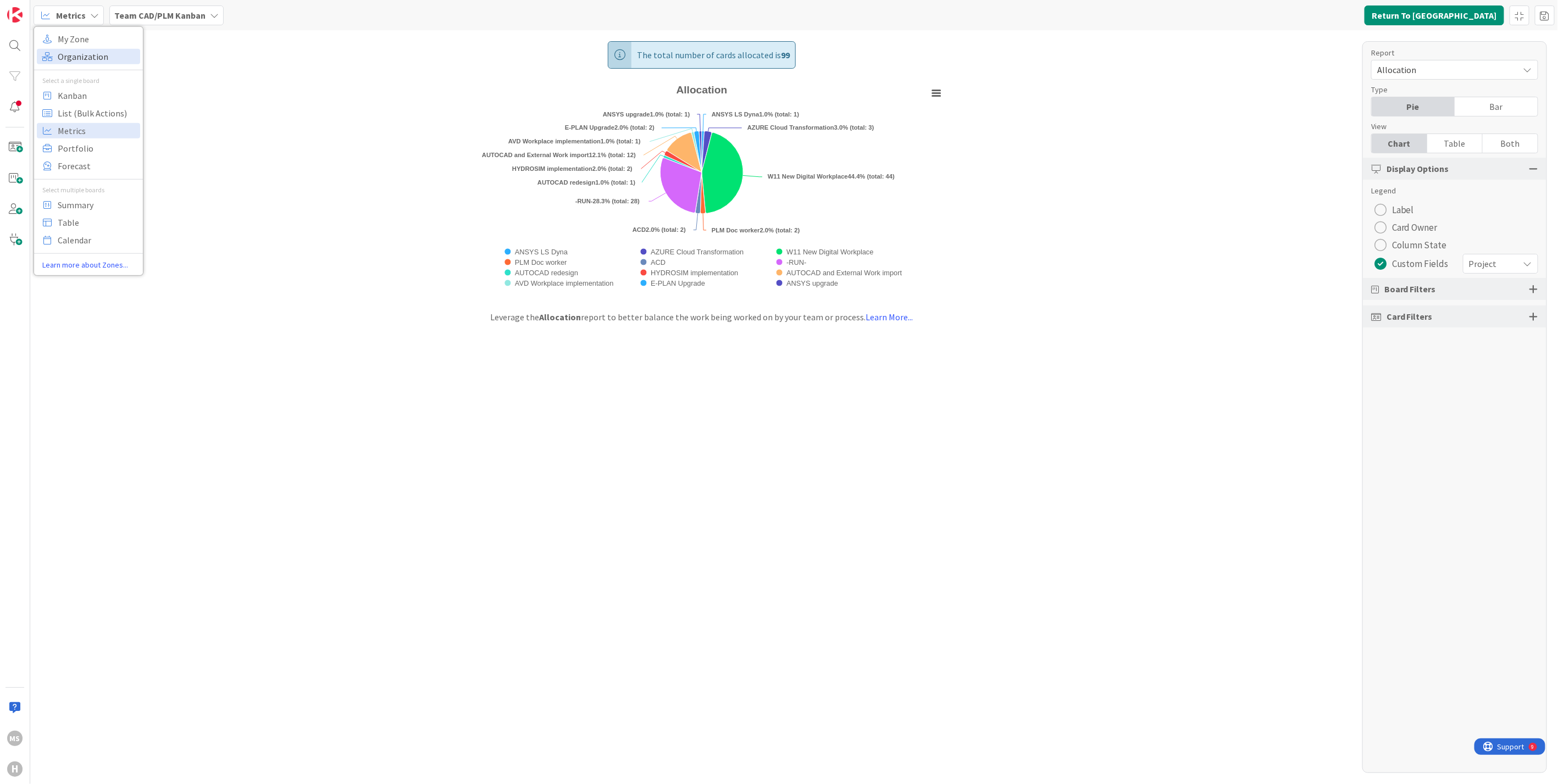
click at [74, 54] on span "Organization" at bounding box center [97, 56] width 79 height 16
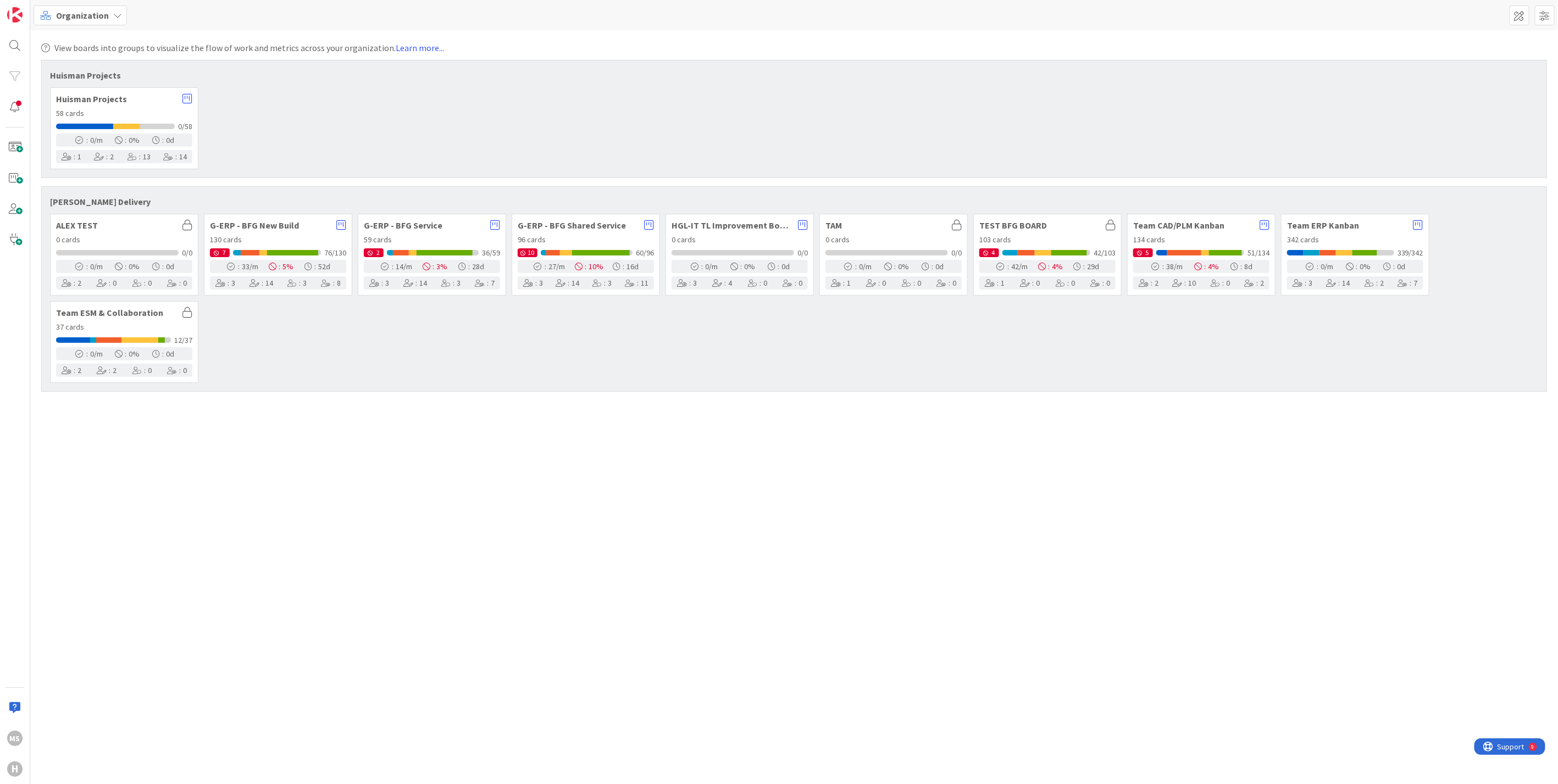
click at [114, 315] on span "Team ESM & Collaboration" at bounding box center [116, 312] width 121 height 9
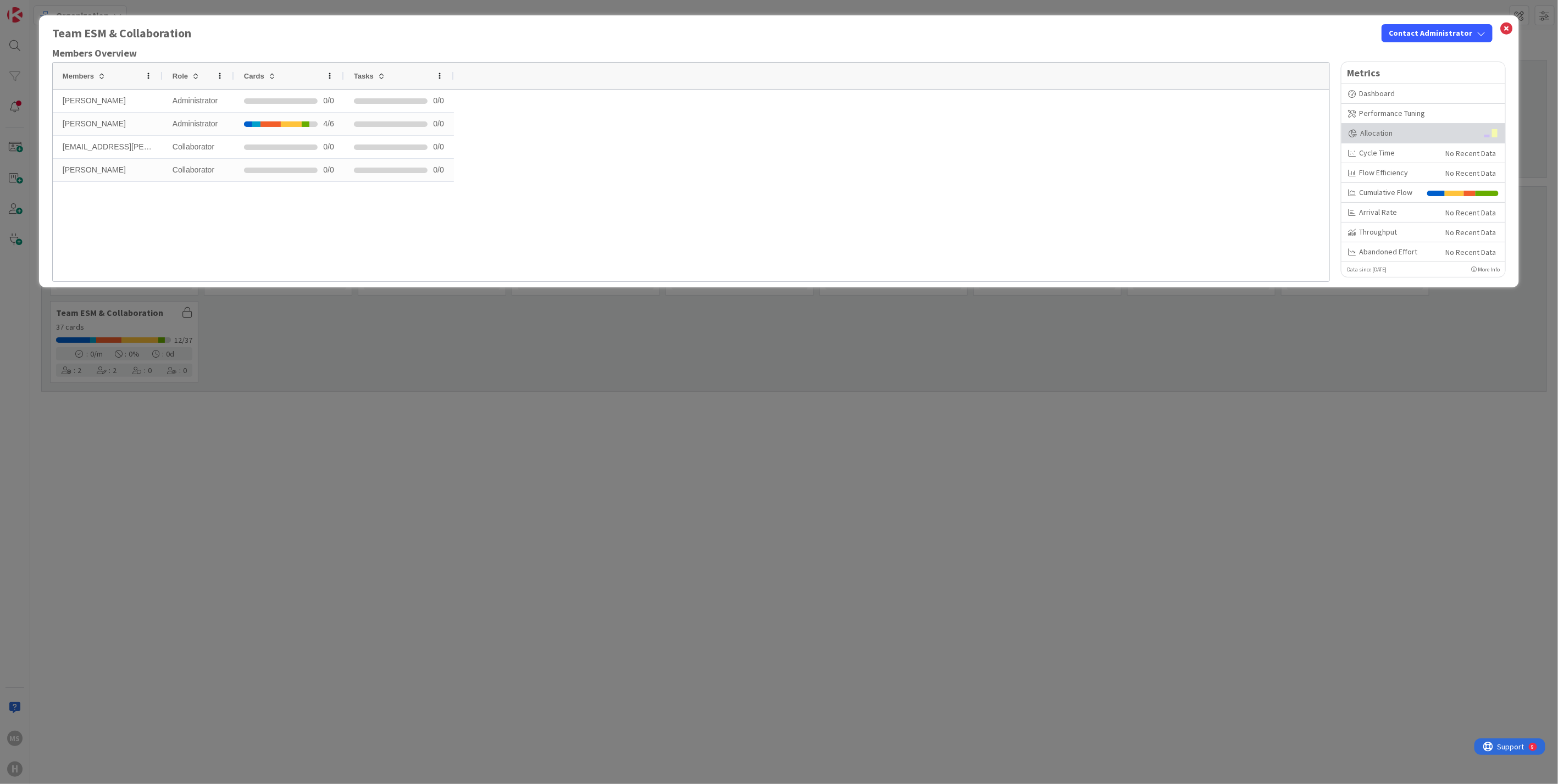
click at [1385, 132] on div "Allocation" at bounding box center [1413, 133] width 130 height 11
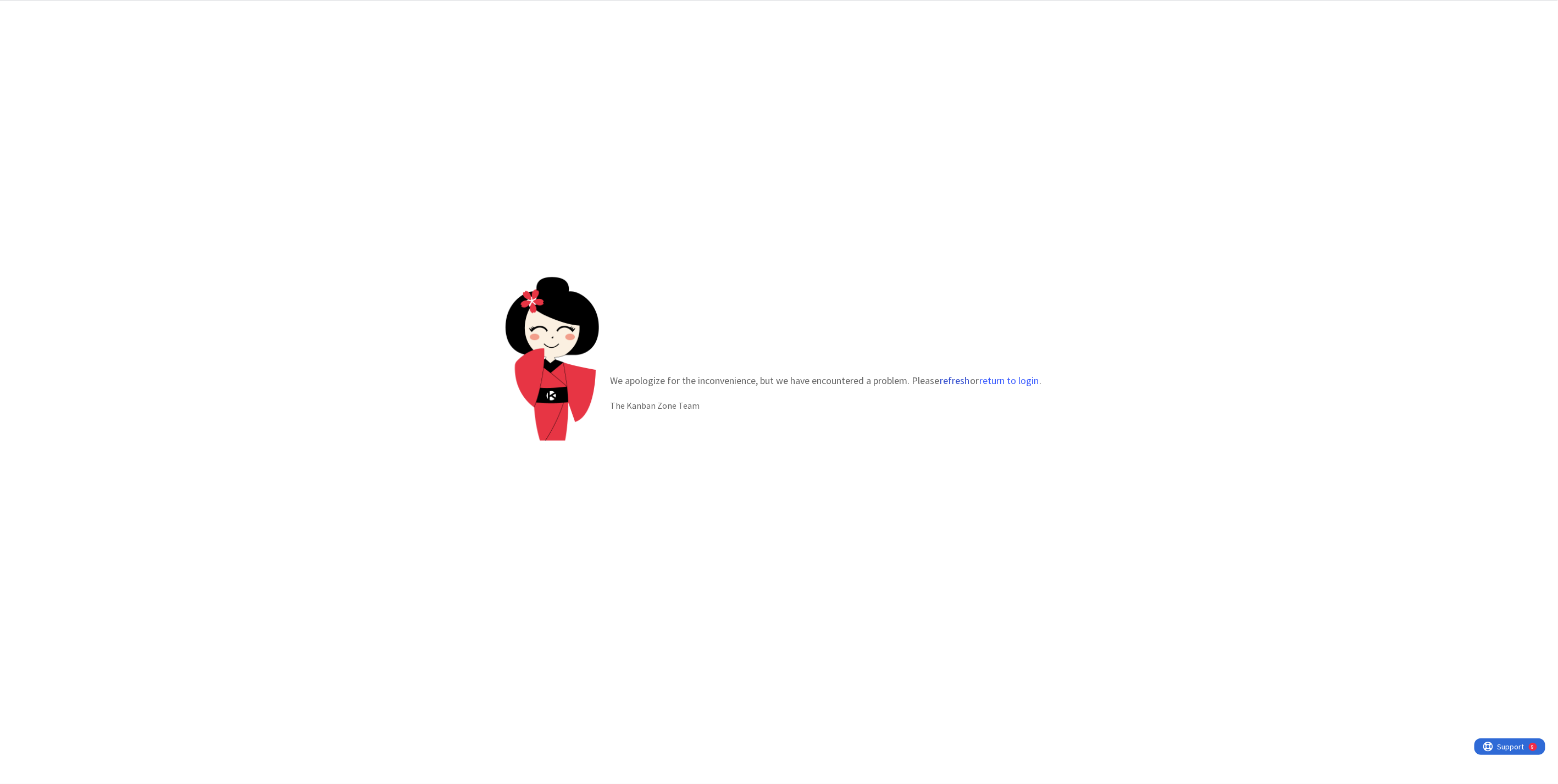
click at [948, 378] on button "refresh" at bounding box center [954, 380] width 31 height 11
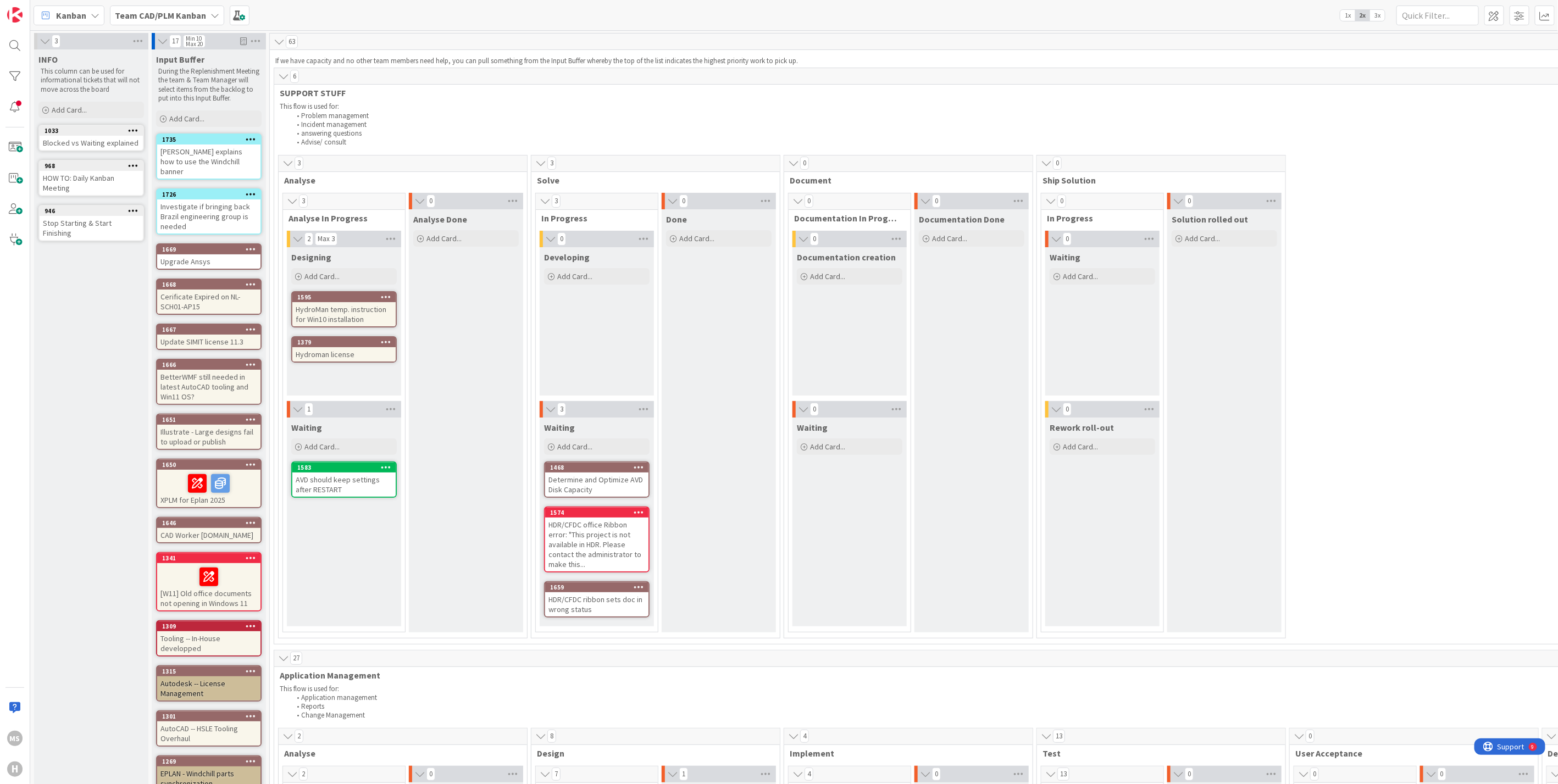
click at [91, 14] on icon at bounding box center [95, 15] width 9 height 9
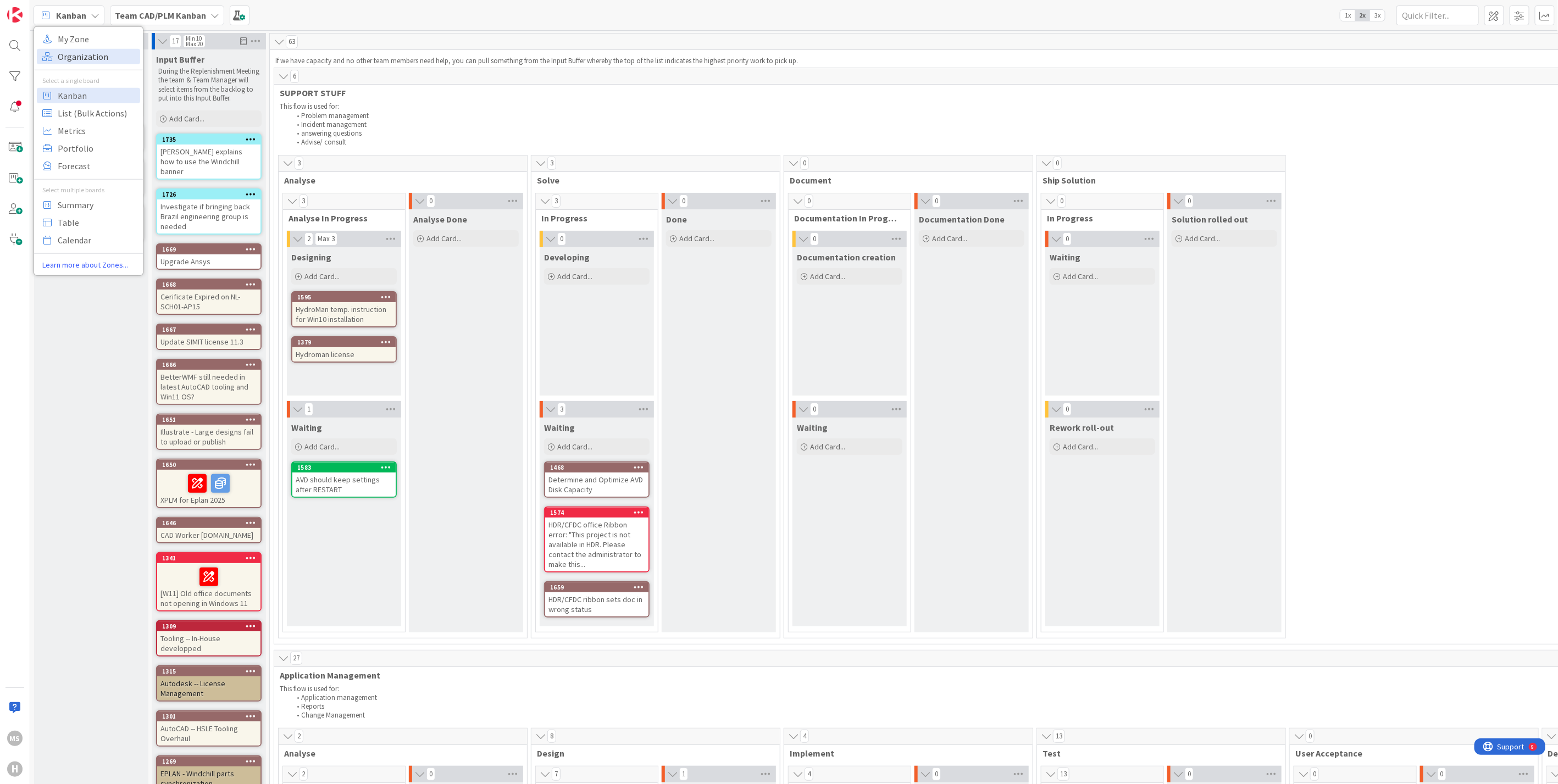
click at [69, 55] on span "Organization" at bounding box center [97, 56] width 79 height 16
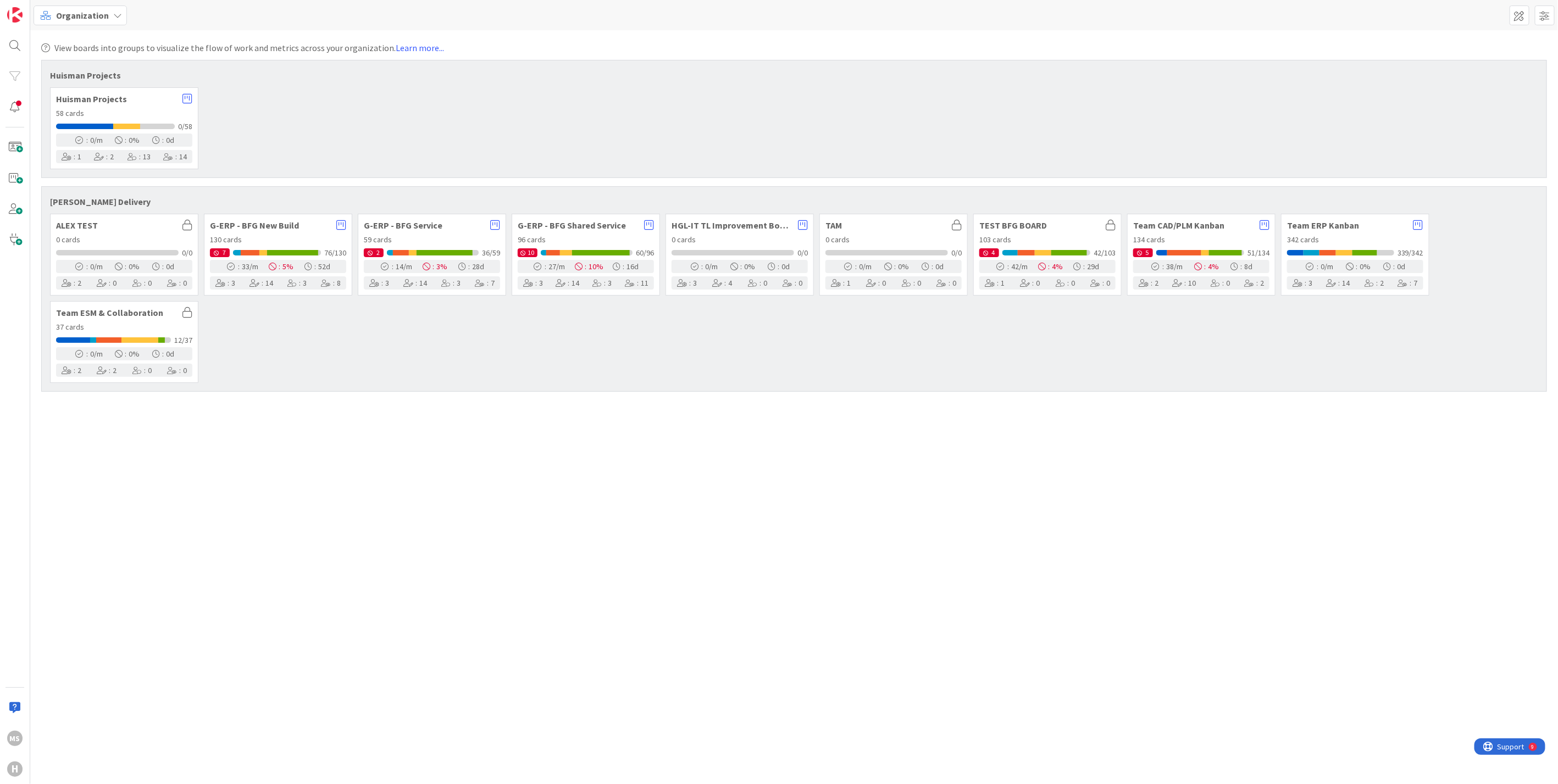
click at [267, 225] on span "G-ERP - BFG New Build" at bounding box center [270, 225] width 121 height 9
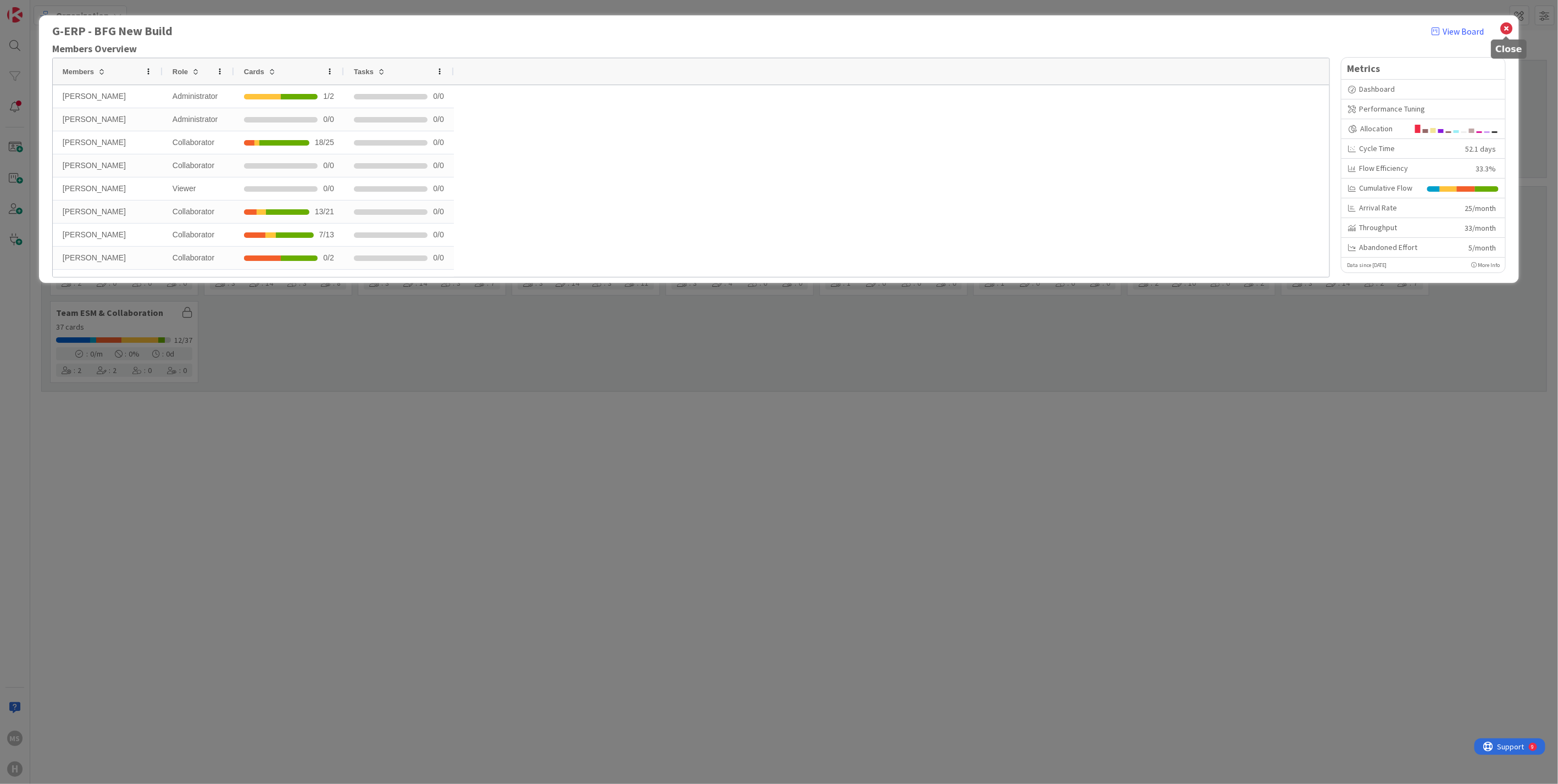
click at [1506, 26] on icon at bounding box center [1506, 28] width 14 height 15
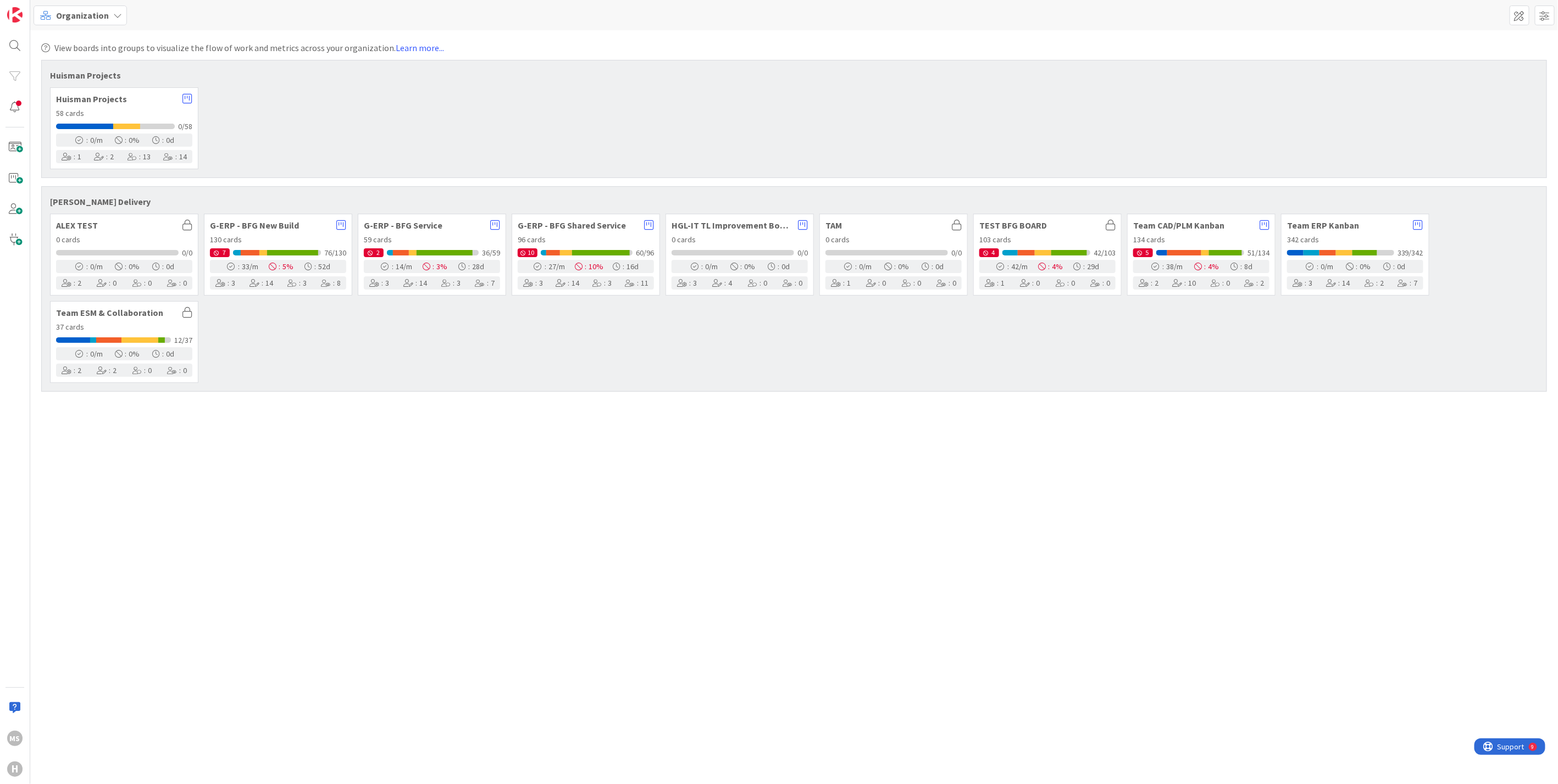
click at [416, 234] on div "59 cards" at bounding box center [431, 240] width 136 height 11
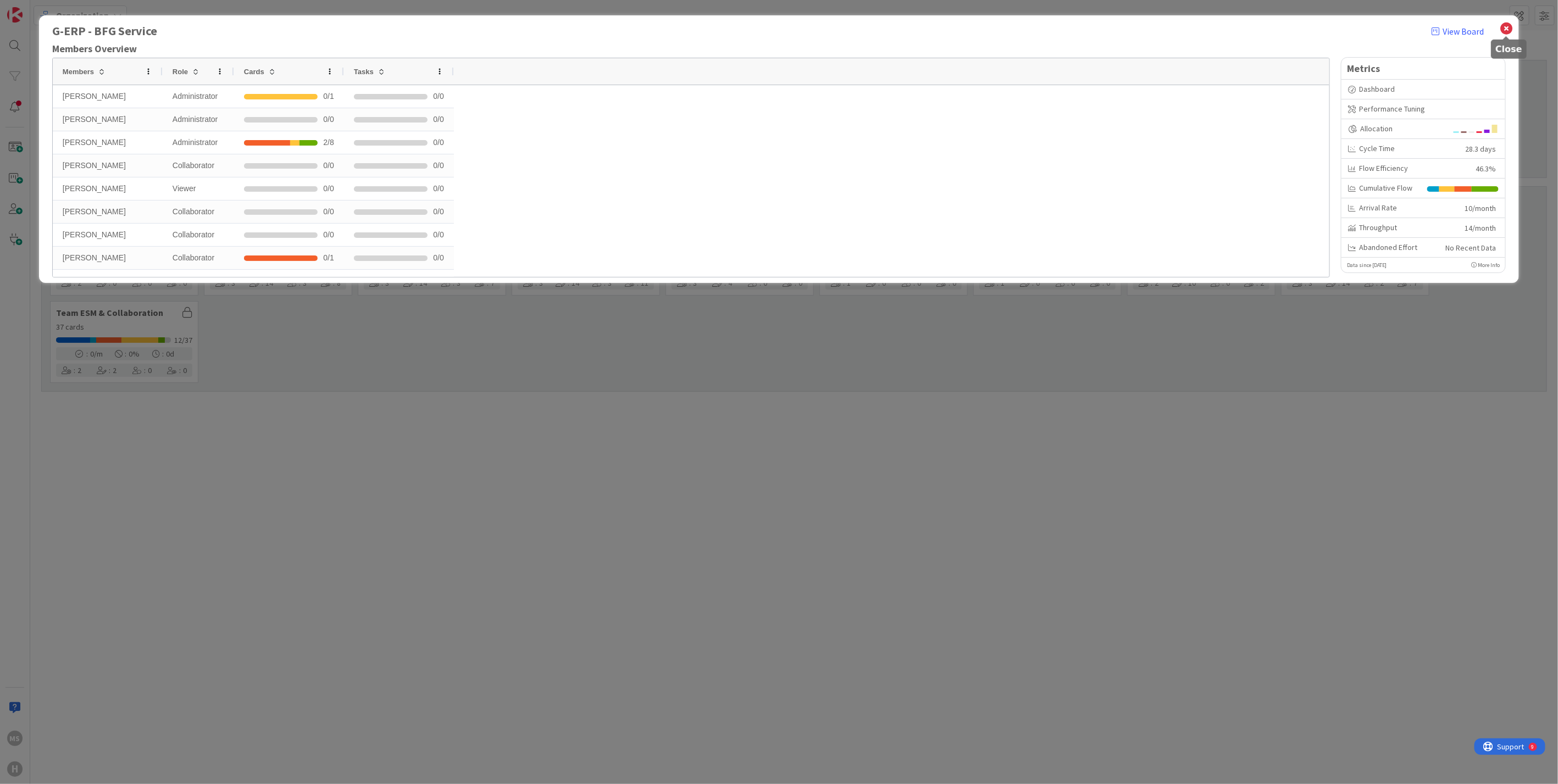
click at [1511, 25] on icon at bounding box center [1506, 28] width 14 height 15
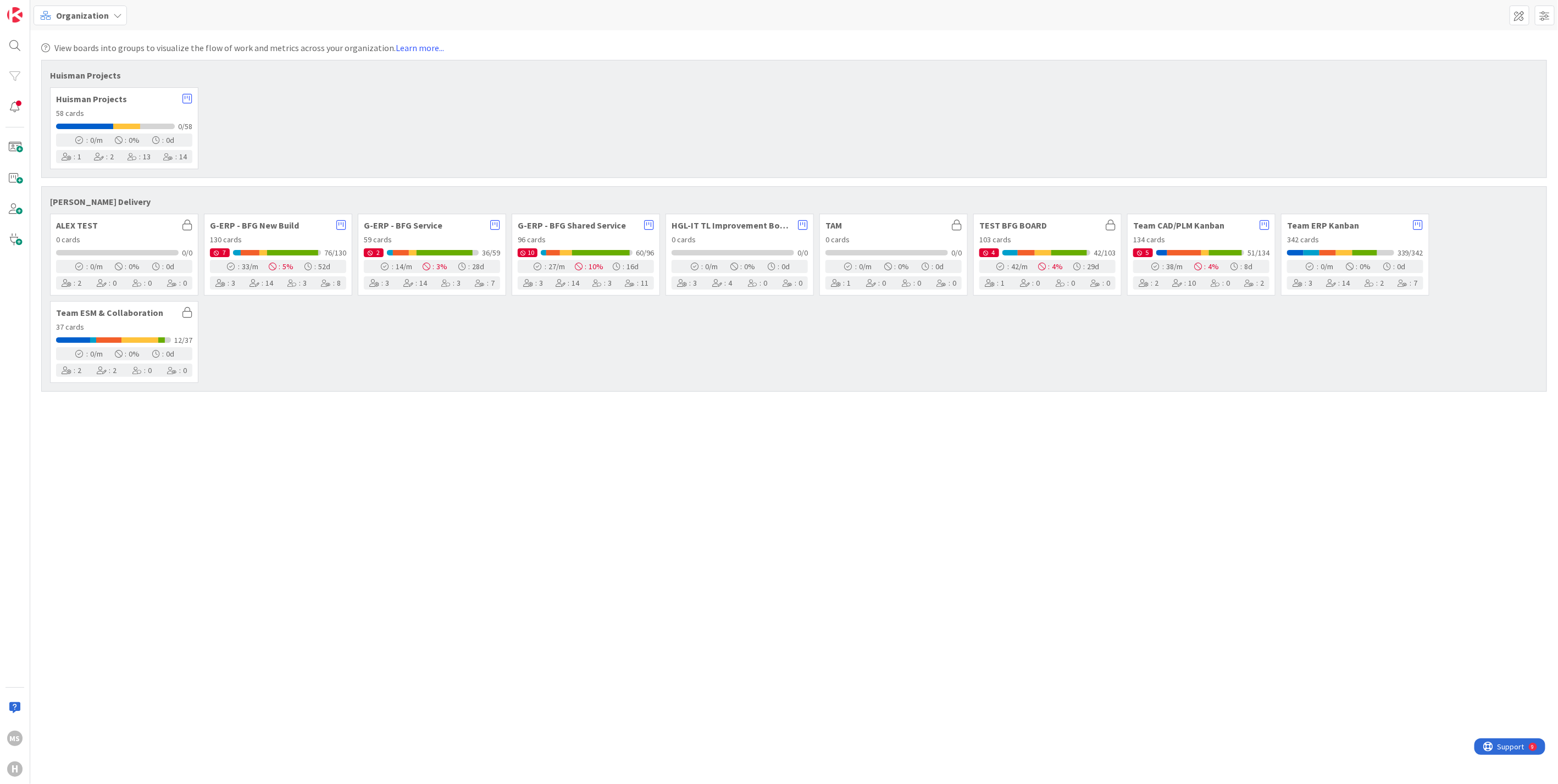
click at [615, 250] on li at bounding box center [600, 252] width 57 height 6
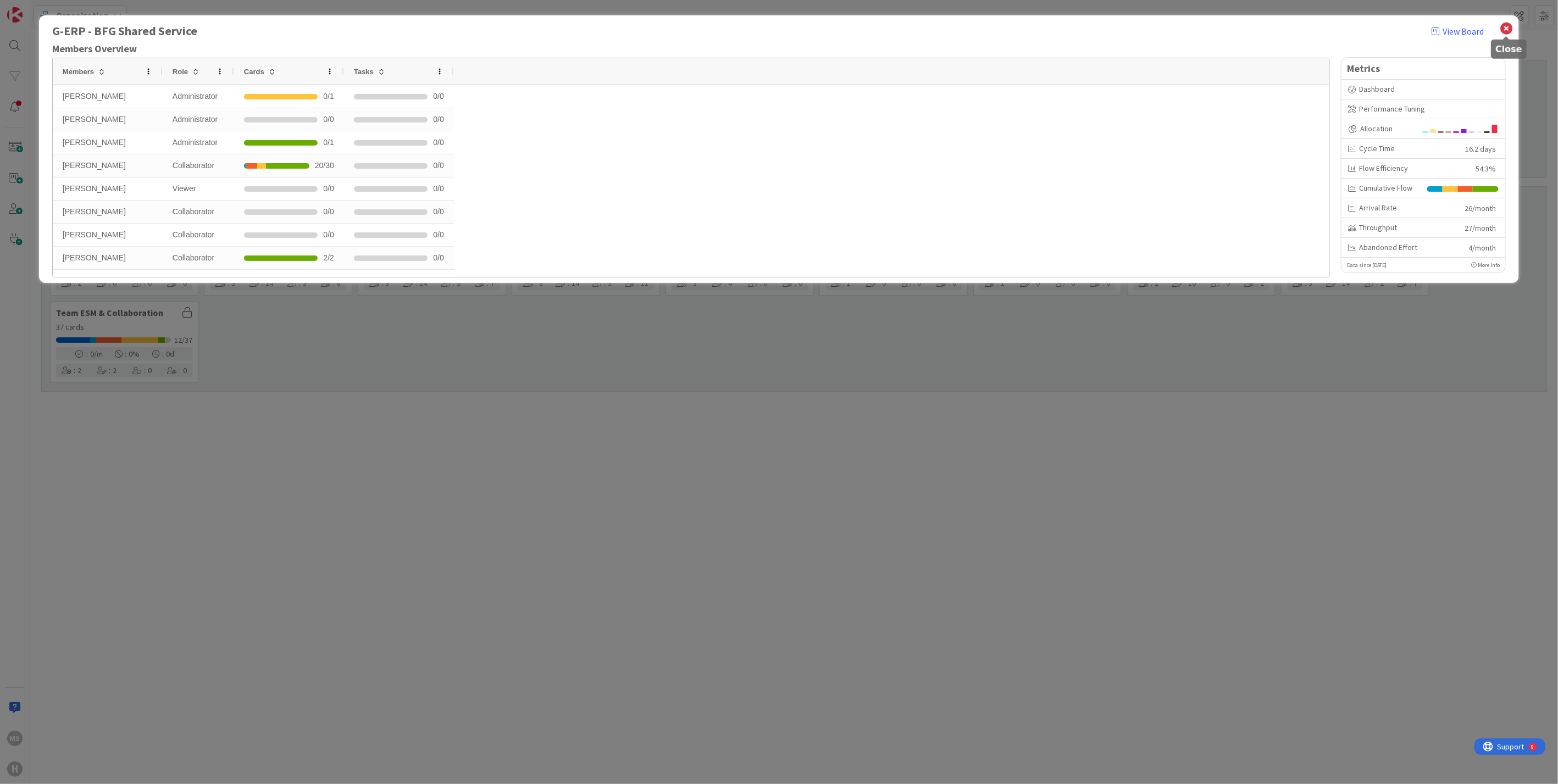
click at [1506, 31] on icon at bounding box center [1506, 28] width 14 height 15
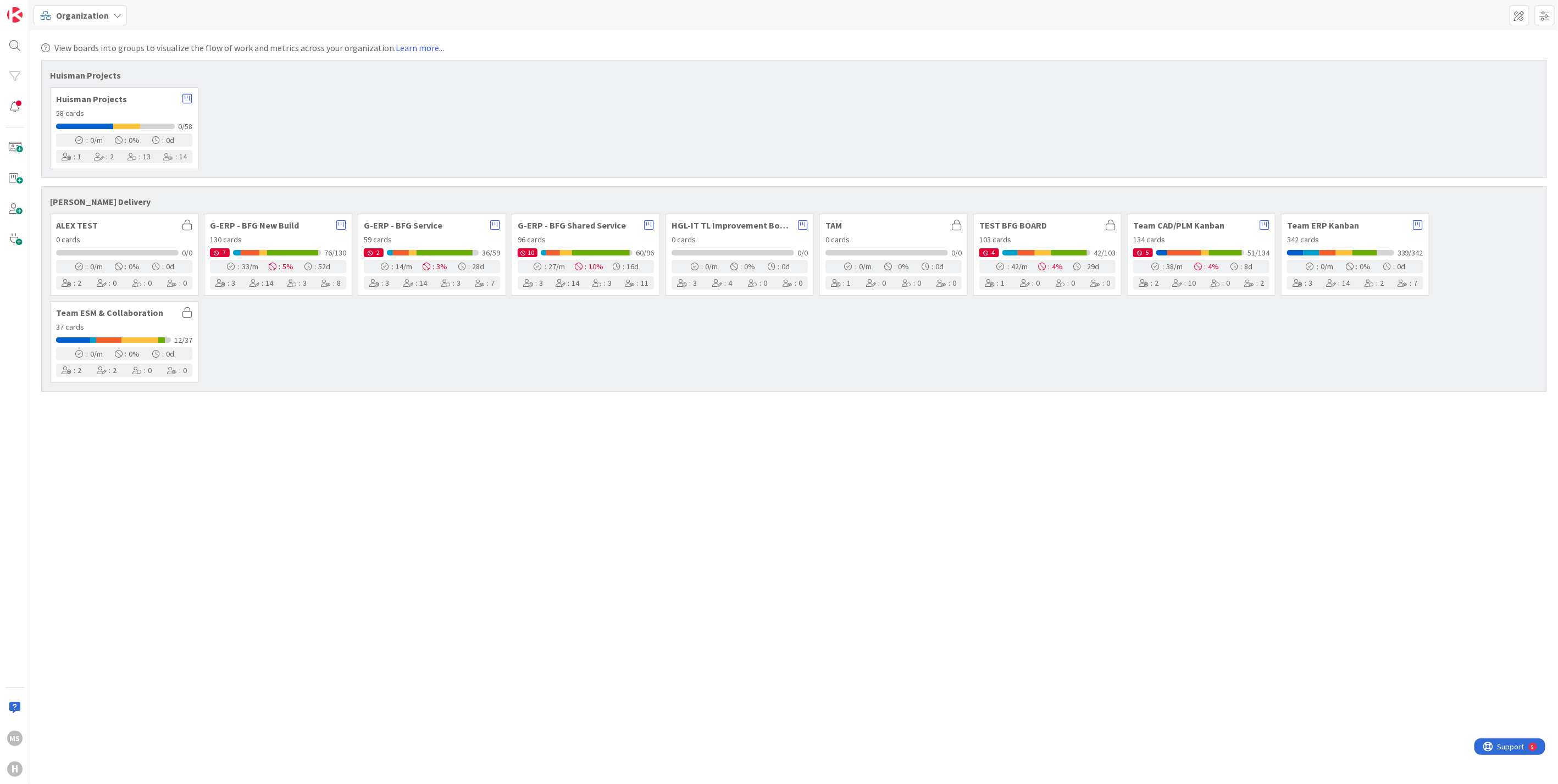
click at [1196, 236] on div "134 cards" at bounding box center [1201, 240] width 136 height 11
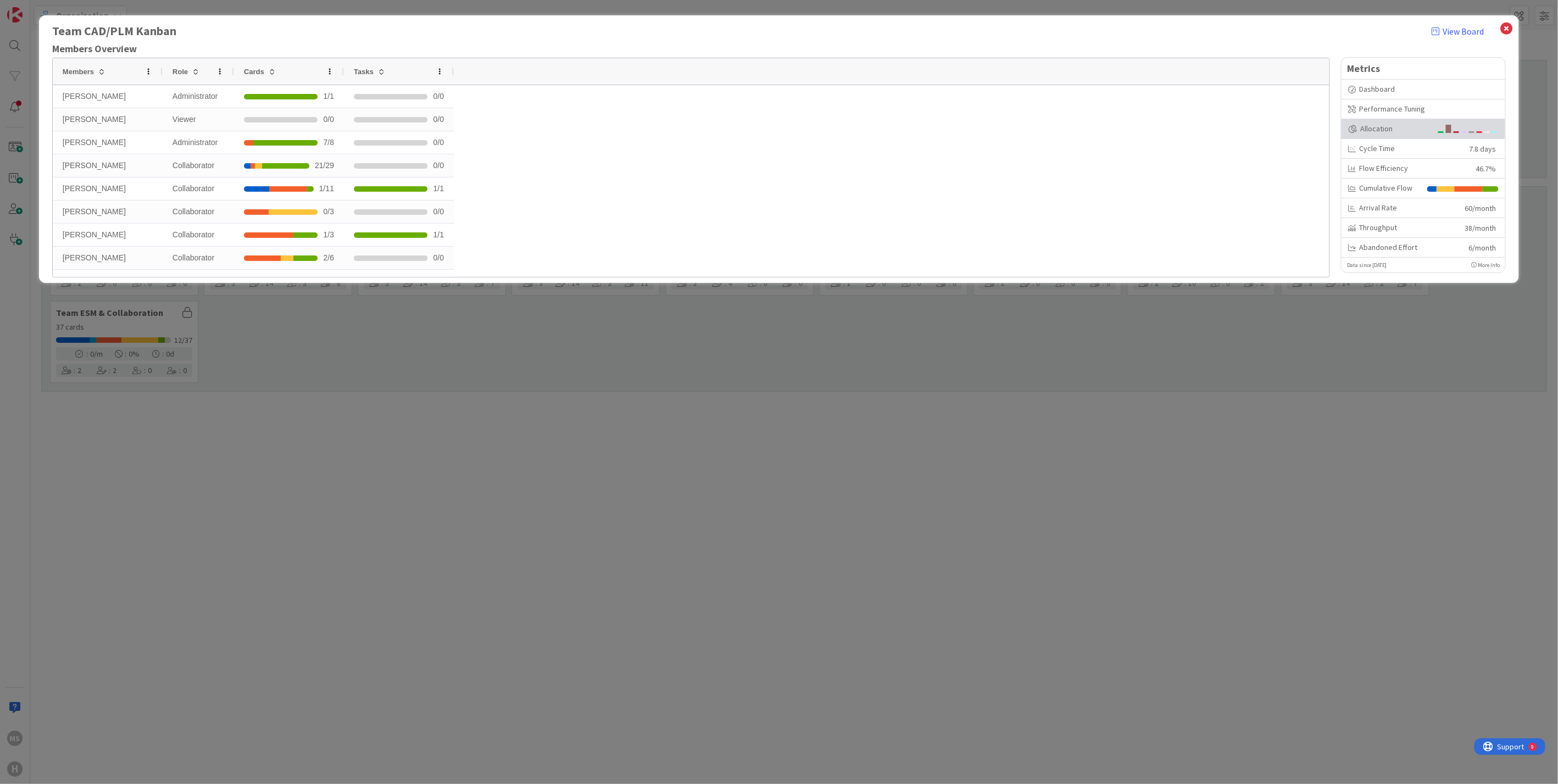
click at [1371, 122] on div "Allocation" at bounding box center [1423, 129] width 164 height 19
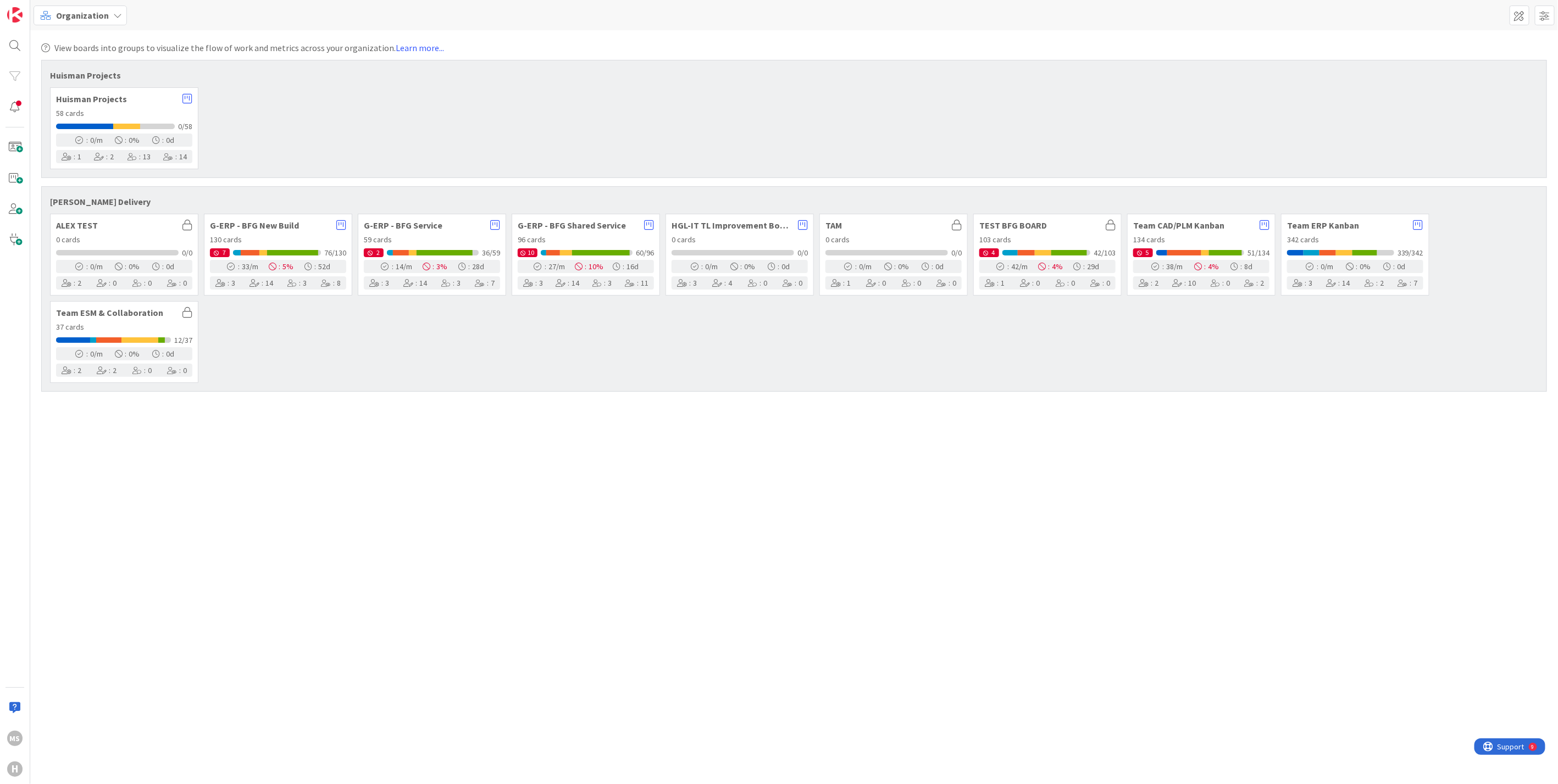
click at [1181, 229] on div "Team CAD/PLM Kanban 134 cards 5 51/134 : 38 /m : 4 % : 8 d : 2 : 10 : 0 : 2" at bounding box center [1201, 255] width 148 height 82
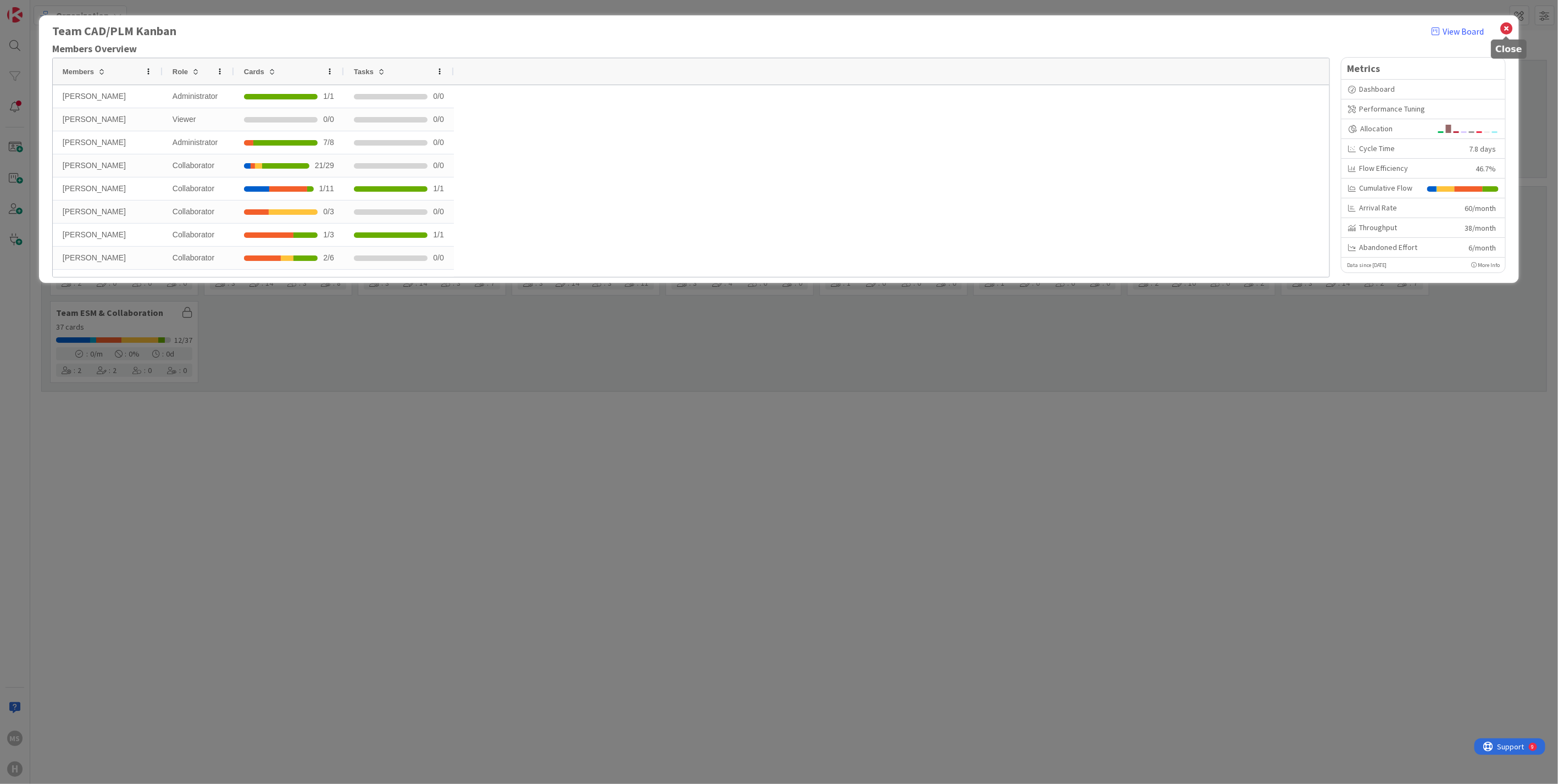
click at [1509, 28] on icon at bounding box center [1506, 28] width 14 height 15
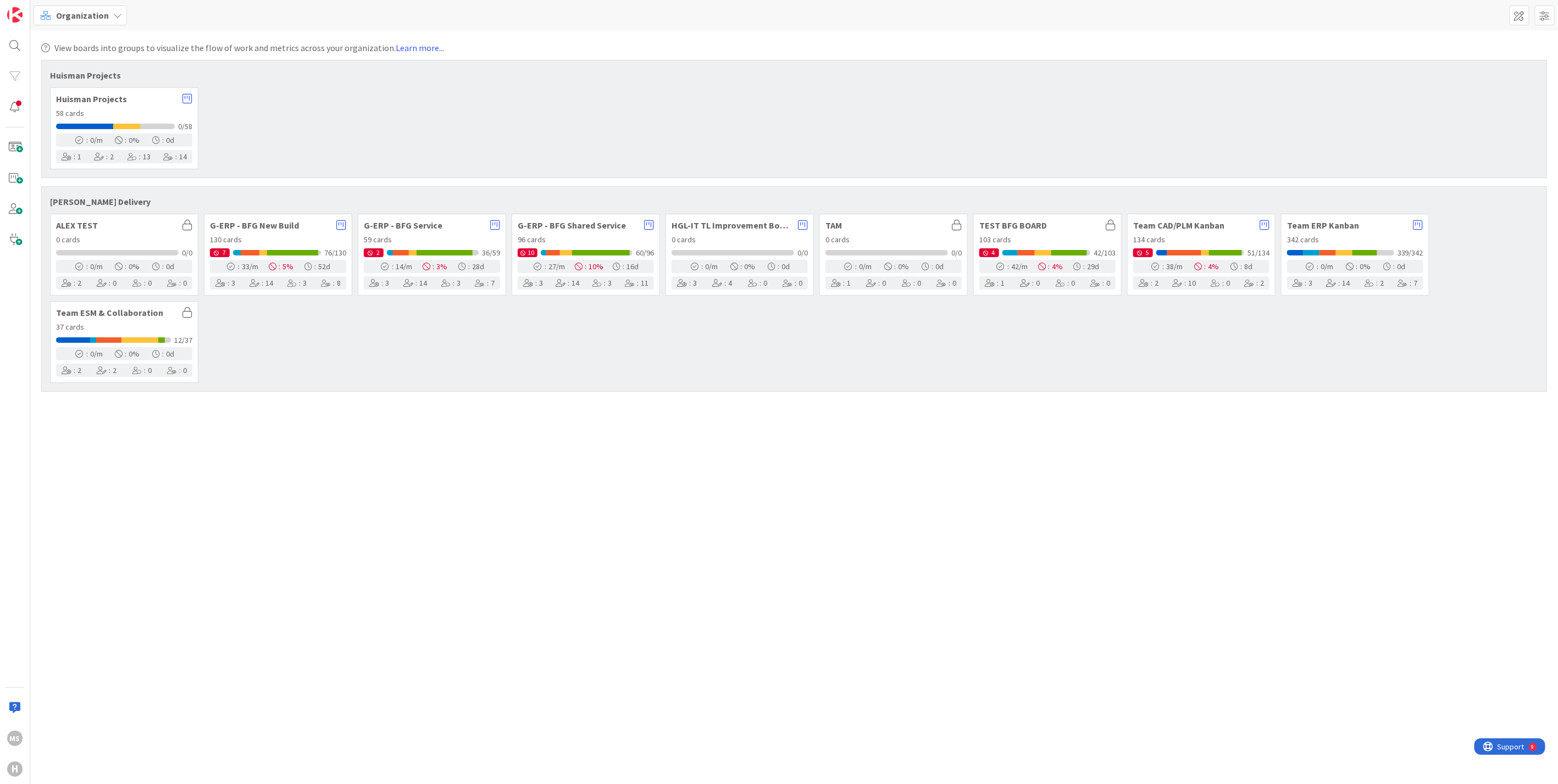
click at [109, 309] on span "Team ESM & Collaboration" at bounding box center [116, 312] width 121 height 9
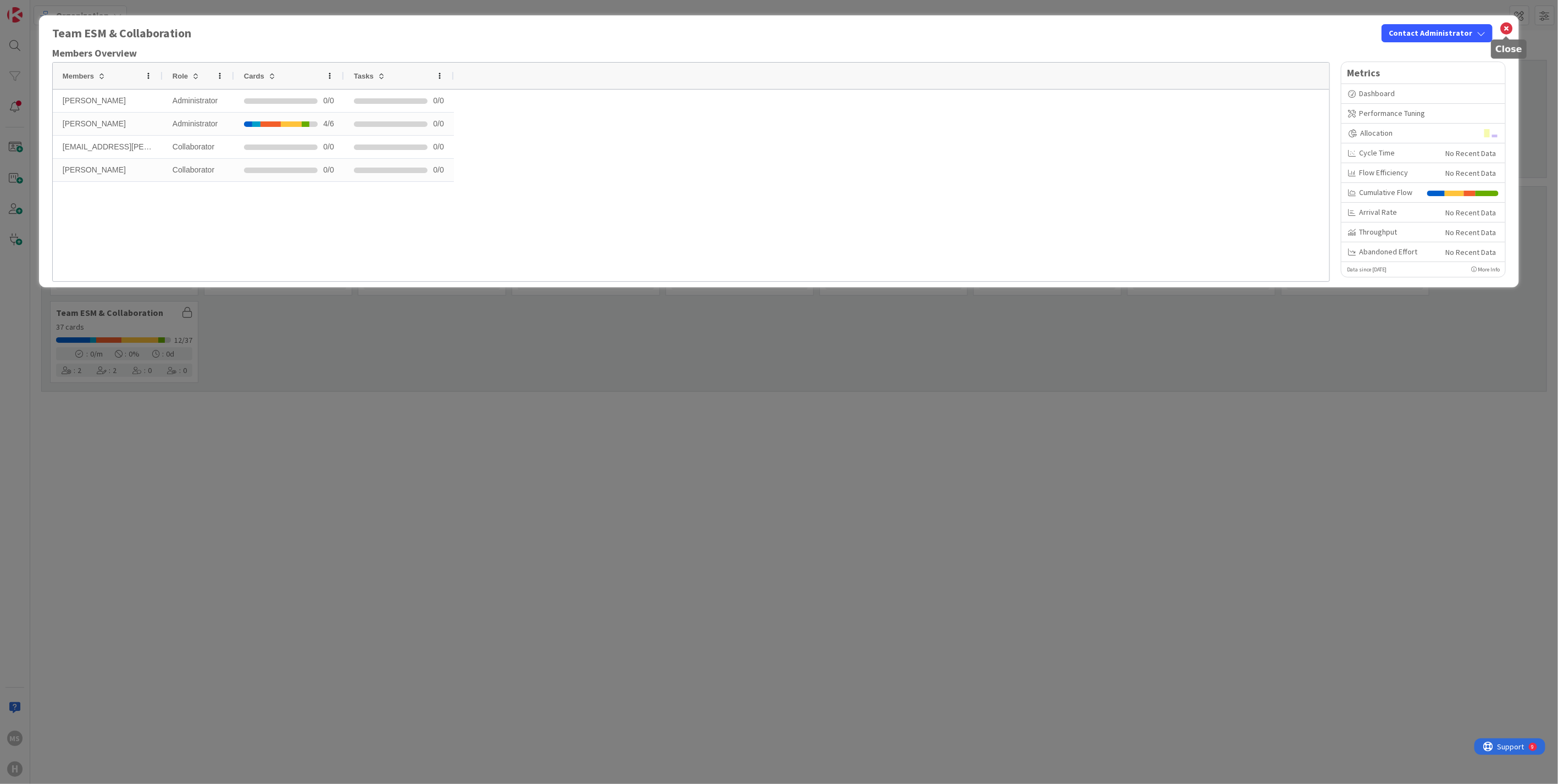
drag, startPoint x: 1509, startPoint y: 26, endPoint x: 1494, endPoint y: 25, distance: 15.0
click at [1509, 25] on icon at bounding box center [1506, 28] width 14 height 15
